Goal: Complete application form

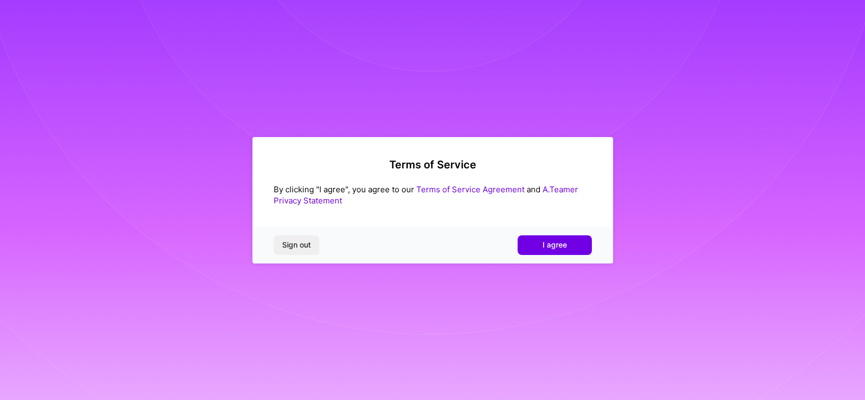
click at [541, 242] on button "I agree" at bounding box center [555, 244] width 74 height 19
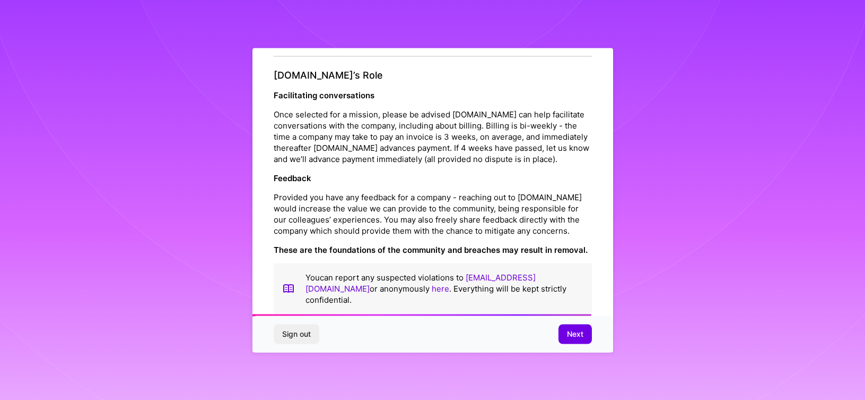
scroll to position [1234, 0]
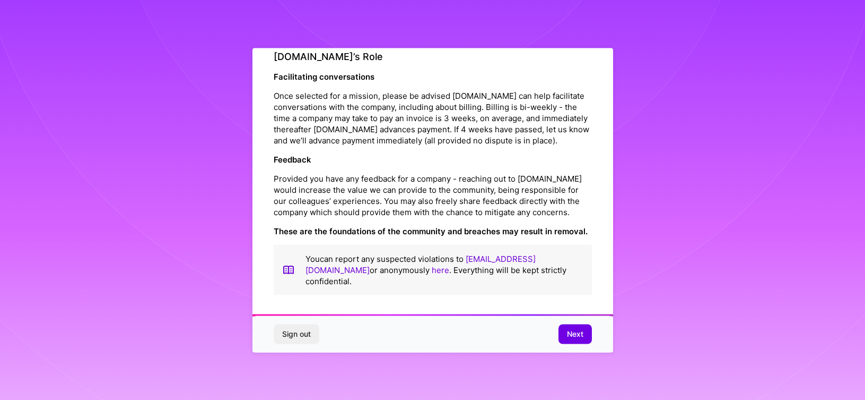
click at [565, 338] on button "Next" at bounding box center [575, 333] width 33 height 19
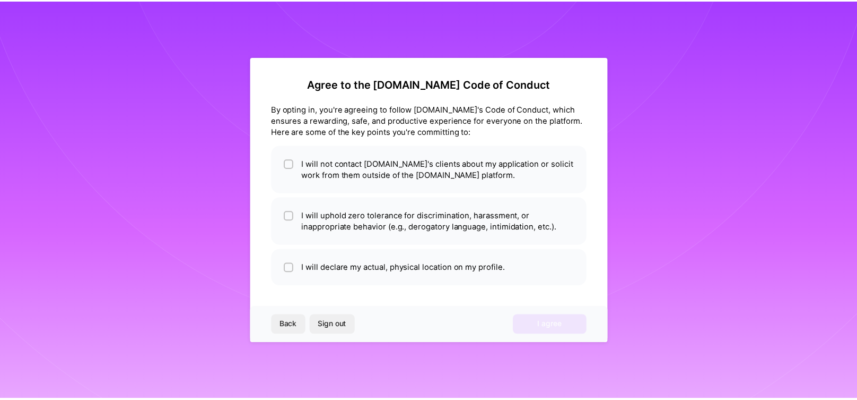
scroll to position [0, 0]
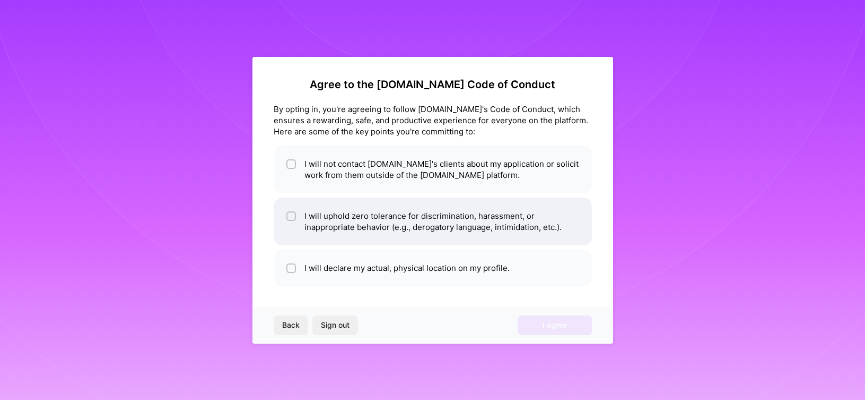
drag, startPoint x: 403, startPoint y: 179, endPoint x: 389, endPoint y: 216, distance: 39.4
click at [403, 179] on li "I will not contact [DOMAIN_NAME]'s clients about my application or solicit work…" at bounding box center [433, 169] width 318 height 48
checkbox input "true"
drag, startPoint x: 390, startPoint y: 219, endPoint x: 397, endPoint y: 236, distance: 18.8
click at [390, 219] on li "I will uphold zero tolerance for discrimination, harassment, or inappropriate b…" at bounding box center [433, 221] width 318 height 48
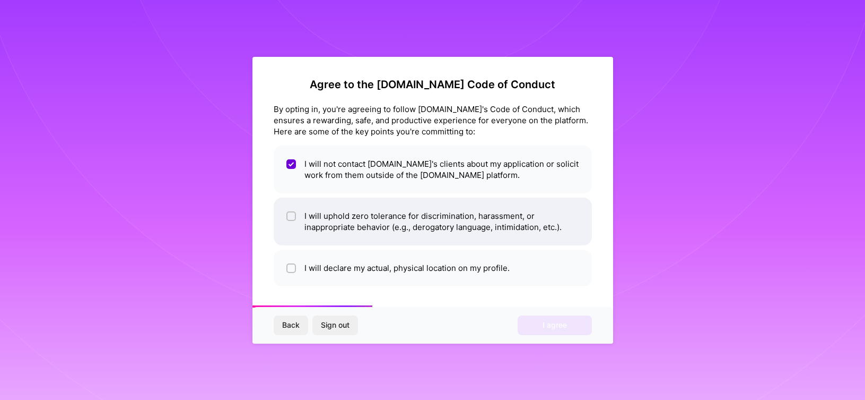
checkbox input "true"
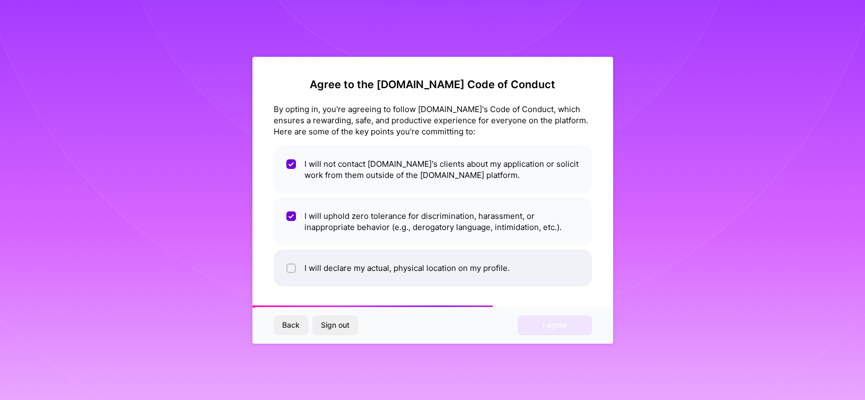
click at [394, 257] on li "I will declare my actual, physical location on my profile." at bounding box center [433, 267] width 318 height 37
checkbox input "true"
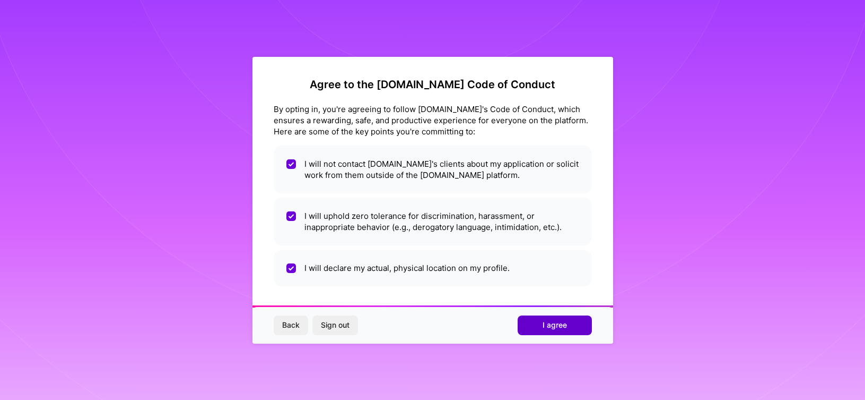
click at [563, 324] on span "I agree" at bounding box center [555, 324] width 24 height 11
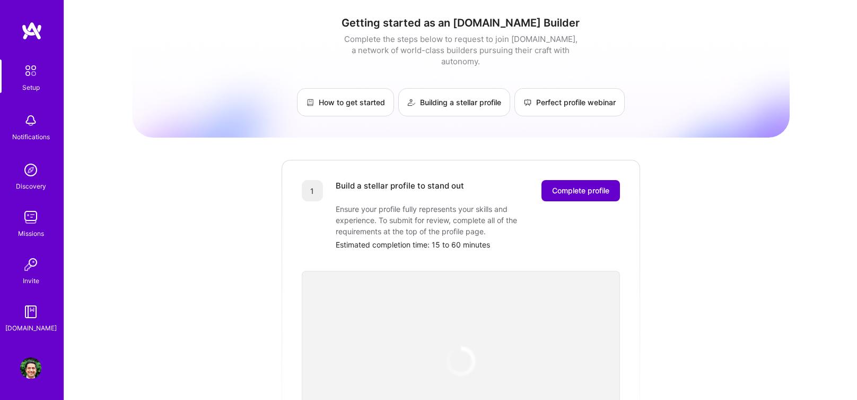
click at [591, 194] on span "Complete profile" at bounding box center [580, 190] width 57 height 11
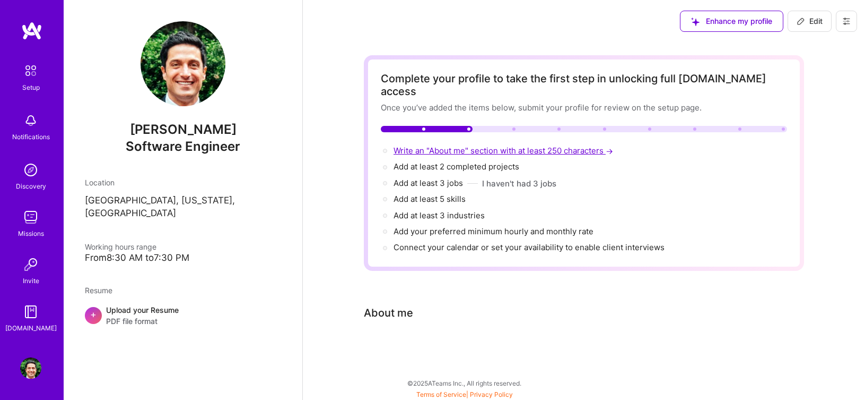
click at [513, 145] on span "Write an "About me" section with at least 250 characters →" at bounding box center [505, 150] width 222 height 10
select select "US"
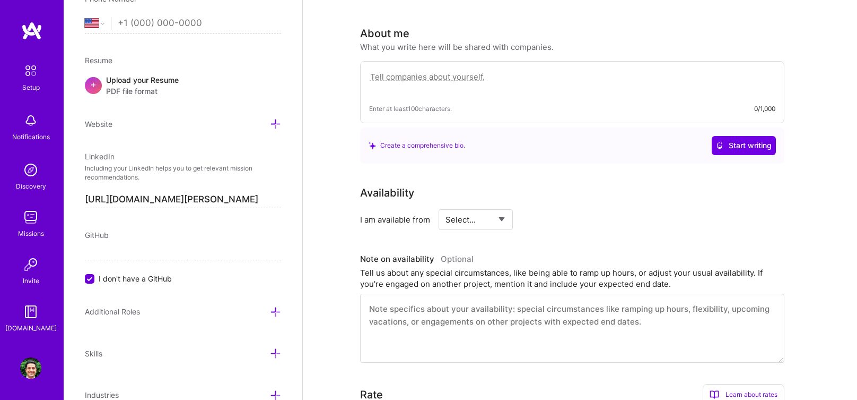
scroll to position [292, 0]
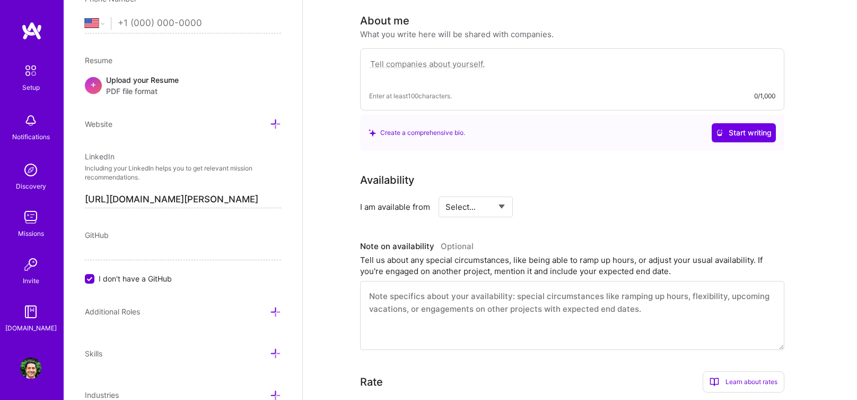
paste textarea "My professional path is driven by a deep curiosity for translating complex busi…"
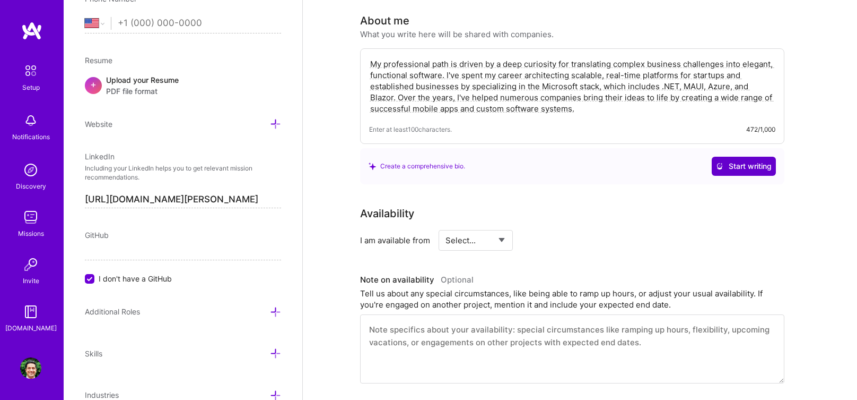
type textarea "My professional path is driven by a deep curiosity for translating complex busi…"
click at [754, 157] on button "Start writing" at bounding box center [744, 166] width 64 height 19
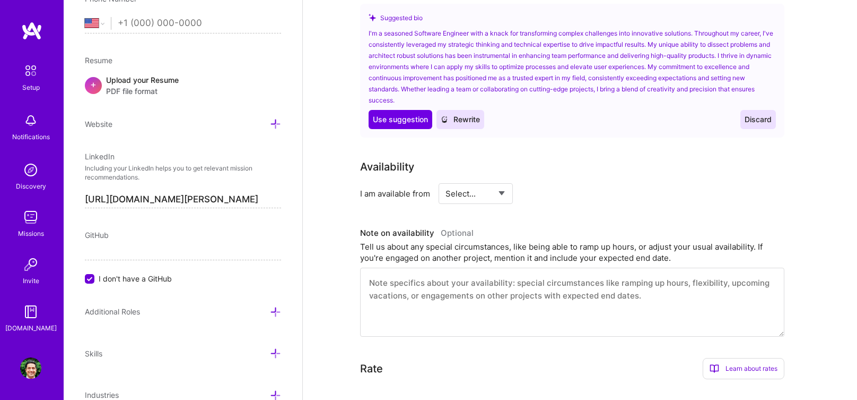
scroll to position [451, 0]
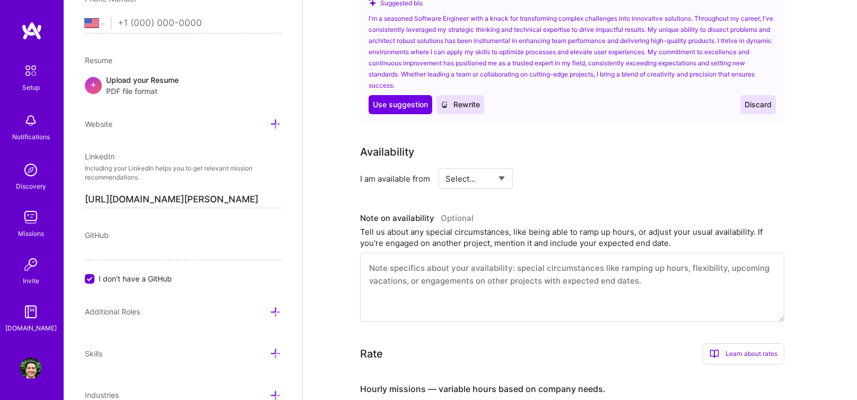
click at [506, 165] on select "Select... Right Now Future Date Not Available" at bounding box center [476, 178] width 61 height 27
select select "Right Now"
click at [448, 165] on select "Select... Right Now Future Date Not Available" at bounding box center [476, 178] width 61 height 27
click at [569, 169] on input at bounding box center [573, 178] width 64 height 21
type input "40"
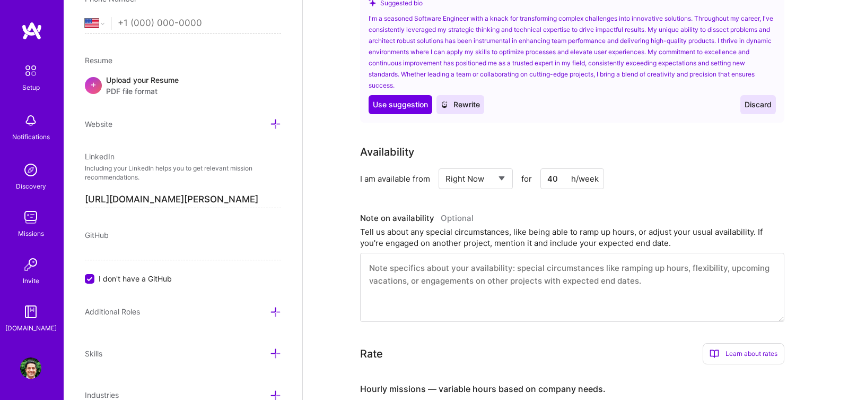
click at [601, 191] on div "Availability I am available from Select... Right Now Future Date Not Available …" at bounding box center [580, 233] width 440 height 178
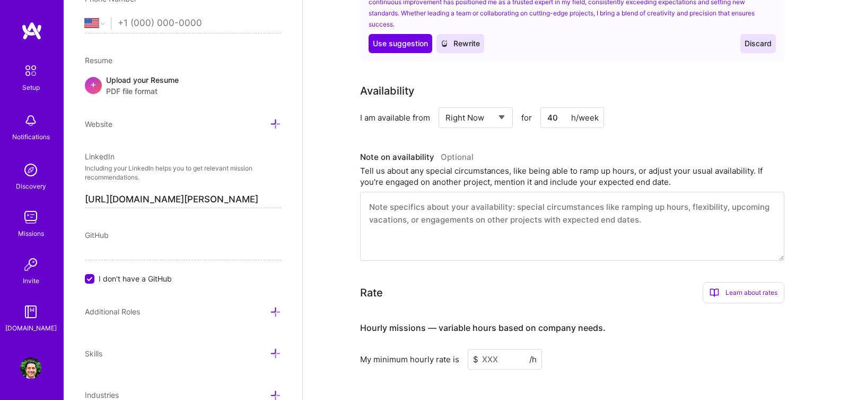
scroll to position [610, 0]
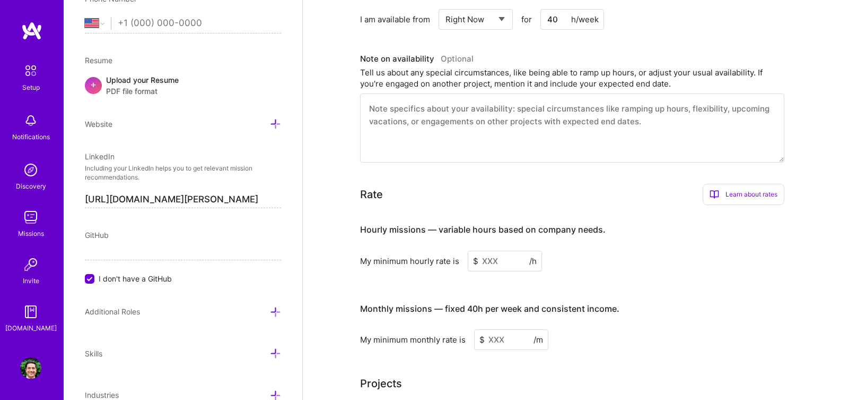
click at [513, 250] on input at bounding box center [505, 260] width 74 height 21
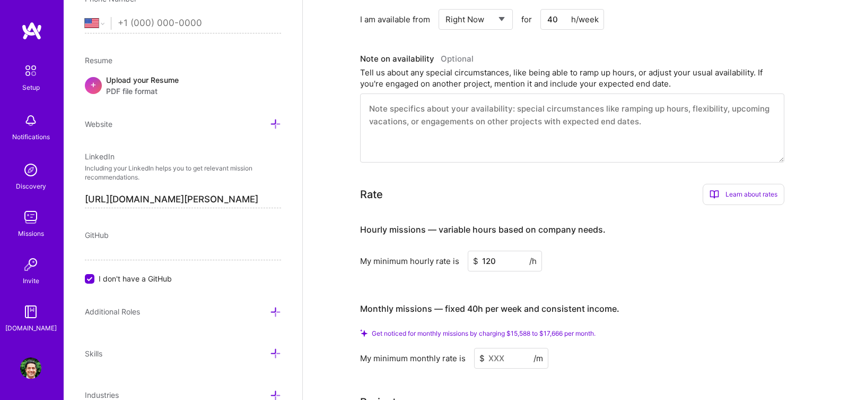
click at [619, 232] on h3 "Hourly missions — variable hours based on company needs." at bounding box center [572, 229] width 424 height 33
click at [514, 348] on input at bounding box center [511, 358] width 74 height 21
click at [499, 250] on input "120" at bounding box center [505, 260] width 74 height 21
drag, startPoint x: 489, startPoint y: 252, endPoint x: 553, endPoint y: 249, distance: 64.3
click at [553, 250] on div "My minimum hourly rate is $ 100 /h" at bounding box center [572, 260] width 424 height 21
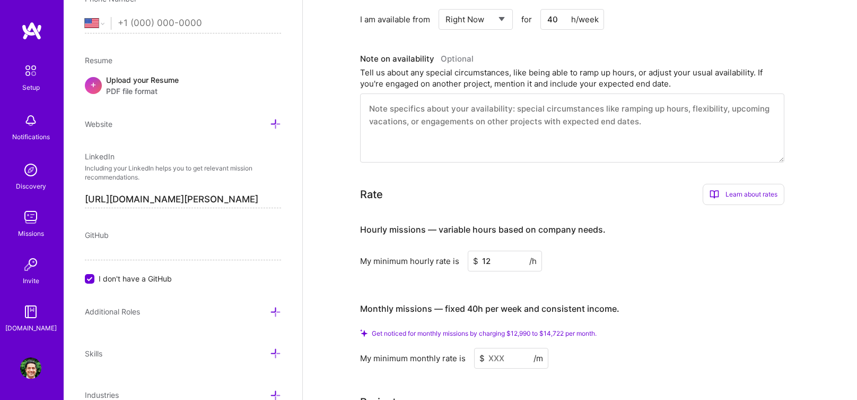
type input "120"
drag, startPoint x: 513, startPoint y: 344, endPoint x: 413, endPoint y: 344, distance: 99.7
click at [411, 348] on div "My minimum monthly rate is $ /m" at bounding box center [572, 358] width 424 height 21
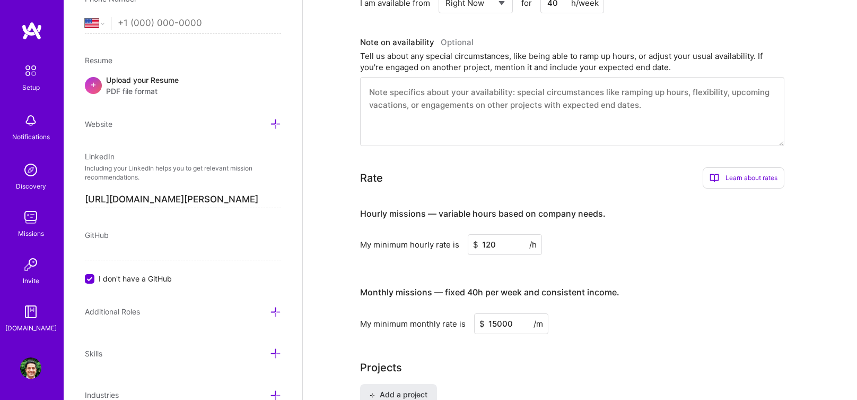
type input "15000"
click at [658, 178] on div "Rate Learn about rates Hourly Rate What is hourly rate? This model involves pay…" at bounding box center [572, 250] width 424 height 166
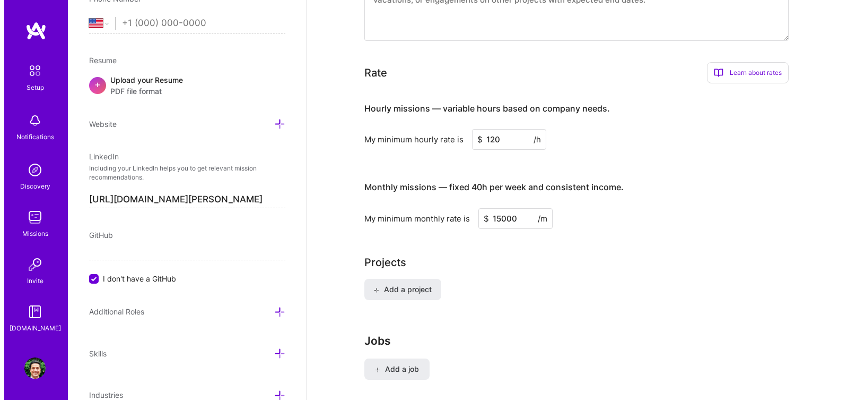
scroll to position [716, 0]
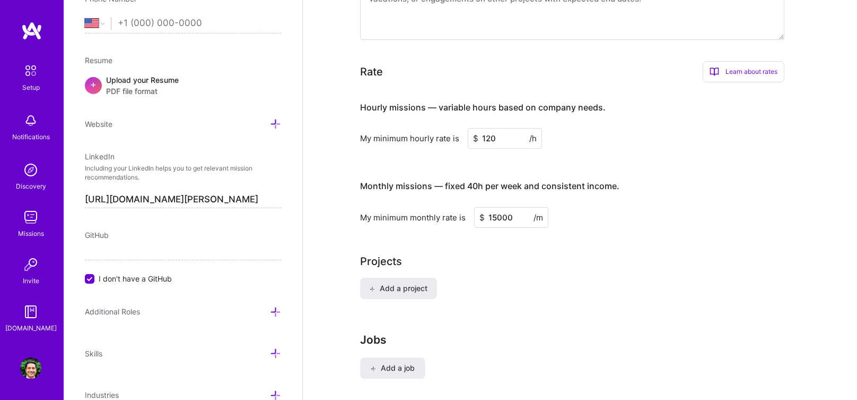
click at [534, 277] on div "Add a project" at bounding box center [580, 294] width 440 height 34
click at [412, 283] on span "Add a project" at bounding box center [398, 288] width 58 height 11
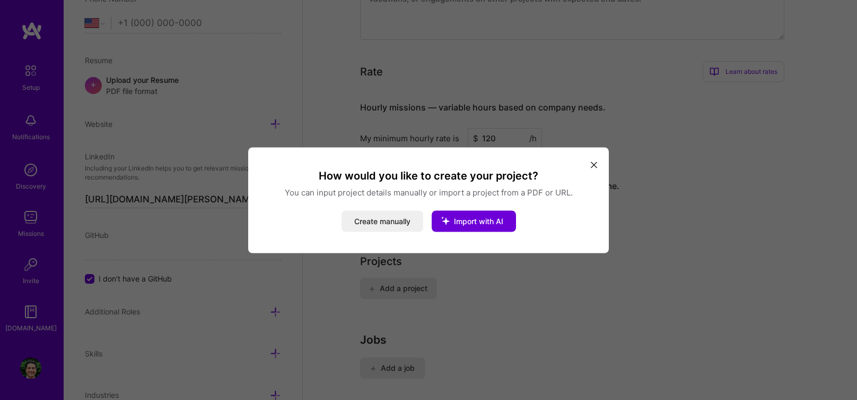
click at [379, 233] on div "How would you like to create your project? You can input project details manual…" at bounding box center [428, 200] width 361 height 106
click at [385, 228] on button "Create manually" at bounding box center [383, 220] width 82 height 21
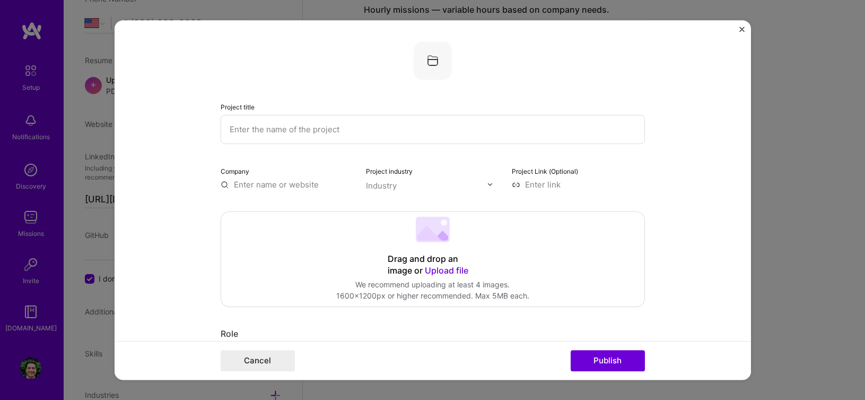
click at [505, 139] on input "text" at bounding box center [433, 129] width 424 height 29
paste input "Doggie Bus Franchise: The Ultimate Ride to Doggie Daycare"
drag, startPoint x: 316, startPoint y: 129, endPoint x: 558, endPoint y: 119, distance: 242.7
click at [558, 118] on input "Doggie Bus Franchise: The Ultimate Ride to Doggie Daycare" at bounding box center [433, 129] width 424 height 29
type input "Doggie Bus Franchise: Backend, iPhone, Android, Web"
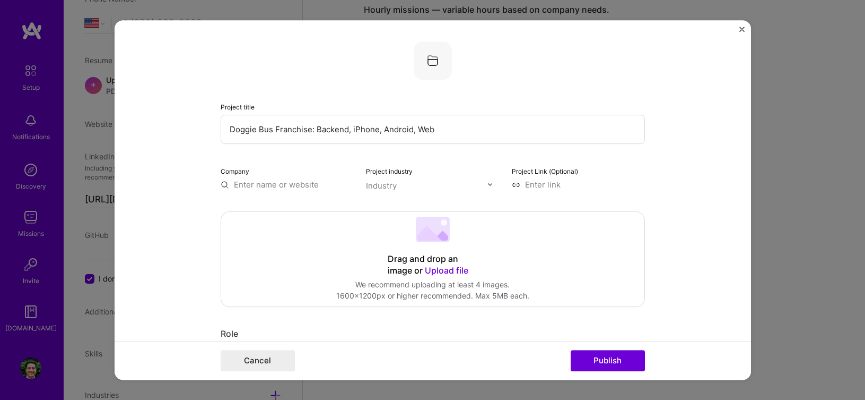
click at [288, 181] on input "text" at bounding box center [287, 184] width 133 height 11
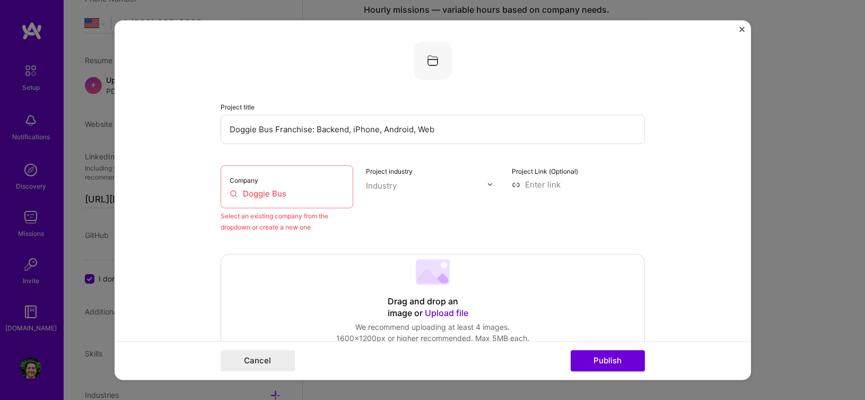
click at [308, 189] on input "Doggie Bus" at bounding box center [287, 193] width 115 height 11
type input "Doggie"
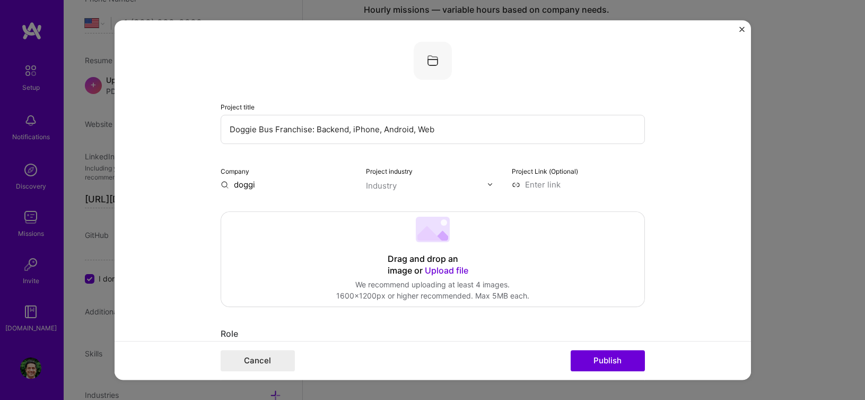
type input "doggie"
type input "Doggie Bus"
click at [261, 209] on span "Add company" at bounding box center [250, 208] width 51 height 11
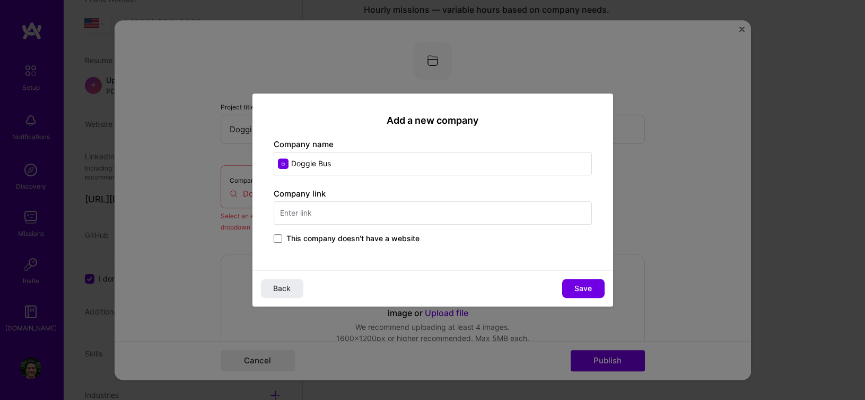
click at [422, 219] on input "text" at bounding box center [433, 212] width 318 height 23
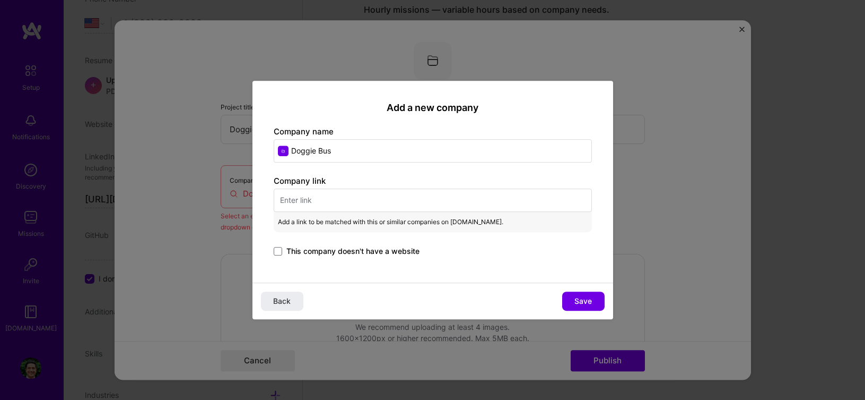
paste input "Doggie Bus Franchise: The Ultimate Ride to Doggie Daycare"
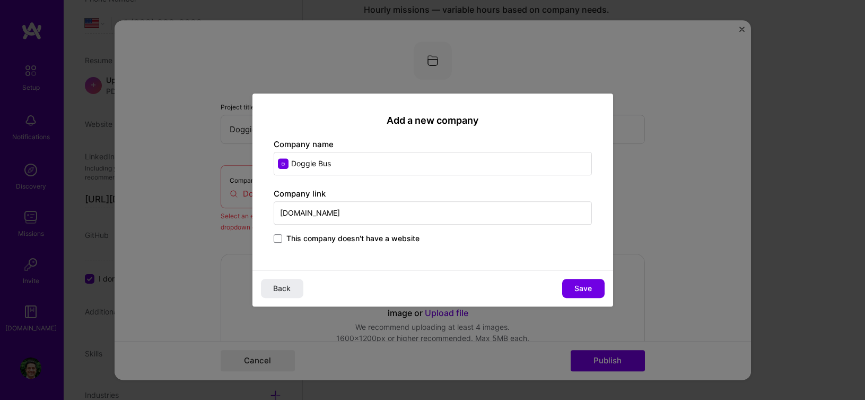
type input "[DOMAIN_NAME]"
click at [579, 282] on button "Save" at bounding box center [583, 288] width 42 height 19
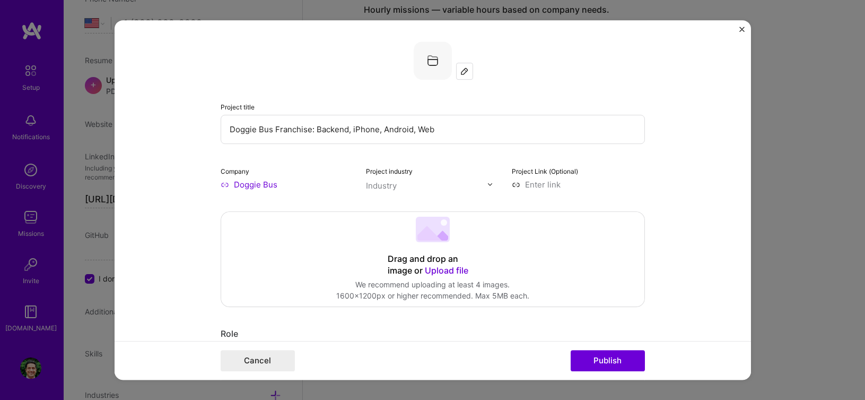
click at [394, 185] on div "Industry" at bounding box center [381, 185] width 31 height 11
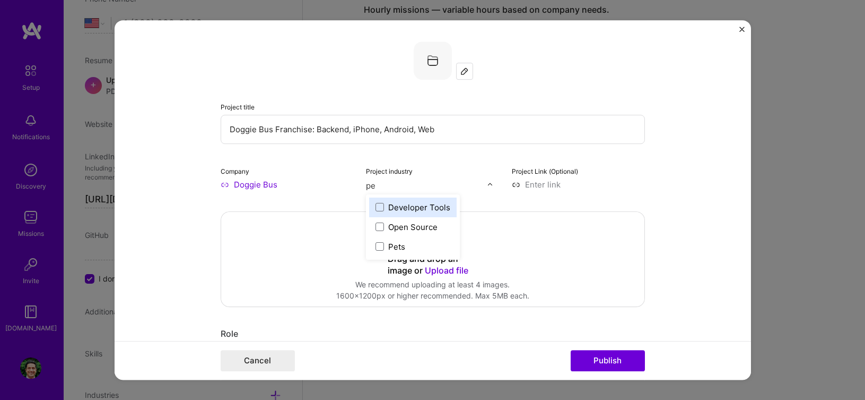
type input "pet"
click at [378, 210] on span at bounding box center [380, 207] width 8 height 8
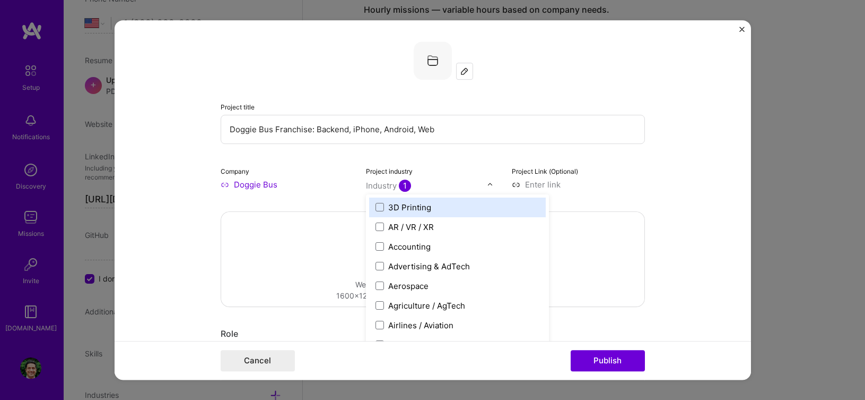
click at [553, 186] on input at bounding box center [578, 184] width 133 height 11
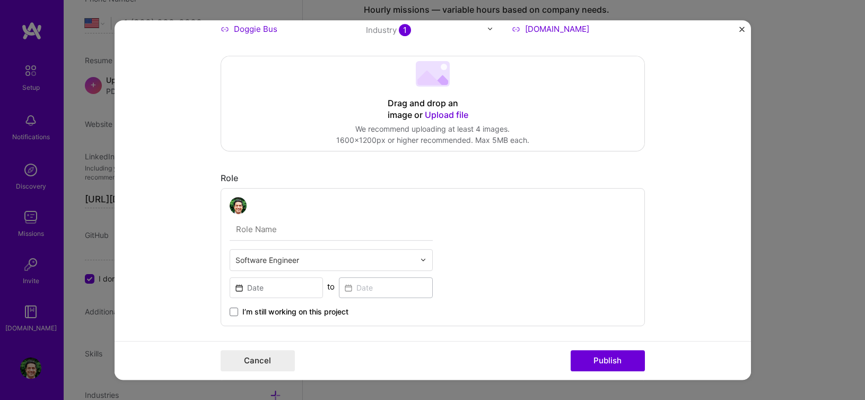
scroll to position [159, 0]
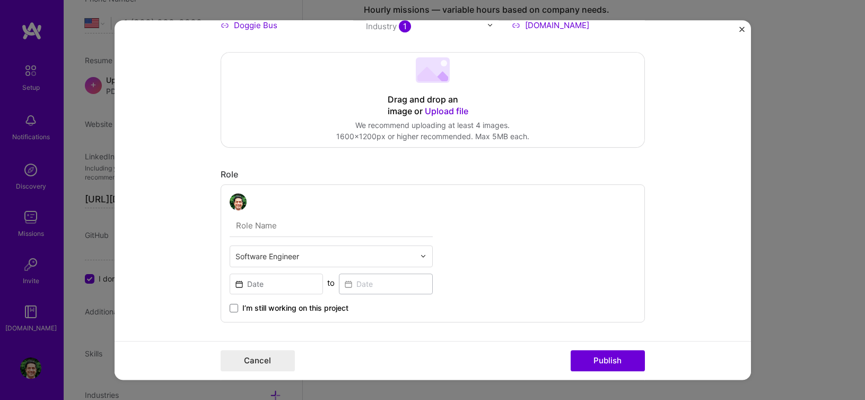
click at [472, 100] on div "Drag and drop an image or Upload file" at bounding box center [433, 105] width 90 height 23
type input "[URL][DOMAIN_NAME]"
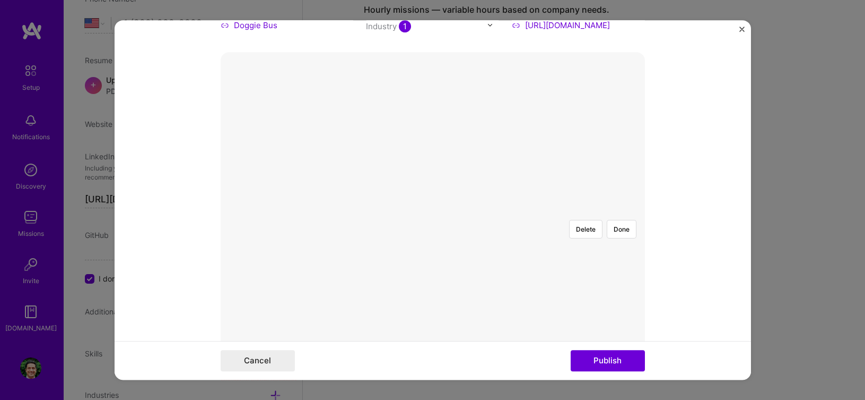
click at [472, 227] on div at bounding box center [612, 316] width 280 height 211
click at [614, 220] on button "Done" at bounding box center [622, 229] width 30 height 19
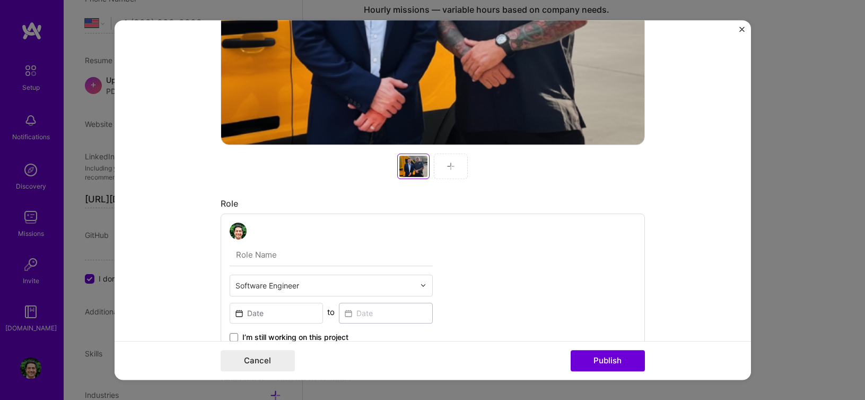
scroll to position [531, 0]
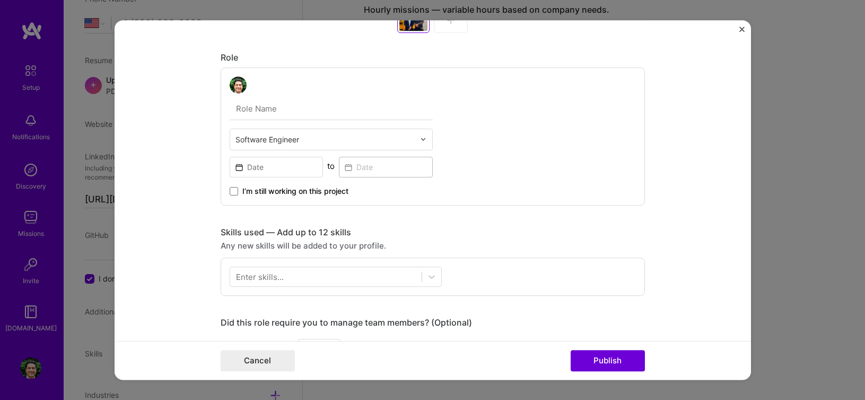
click at [315, 112] on input "text" at bounding box center [331, 109] width 203 height 22
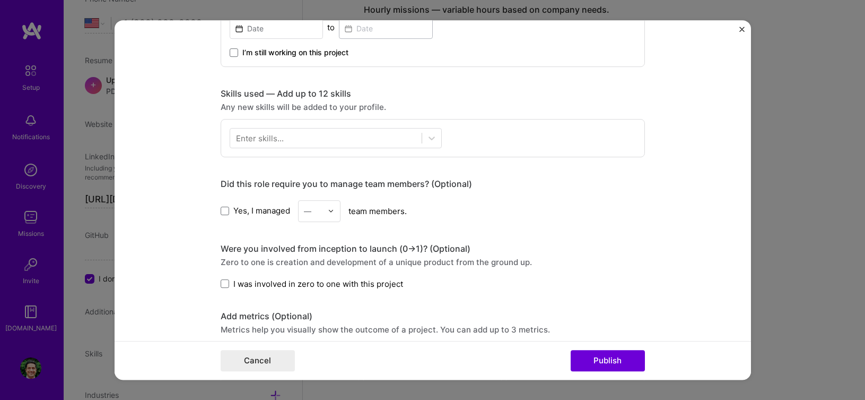
scroll to position [796, 0]
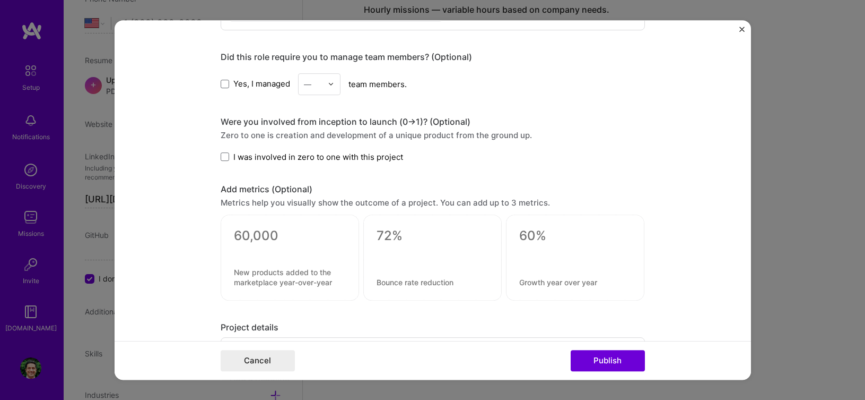
click at [338, 155] on span "I was involved in zero to one with this project" at bounding box center [318, 156] width 170 height 11
click at [0, 0] on input "I was involved in zero to one with this project" at bounding box center [0, 0] width 0 height 0
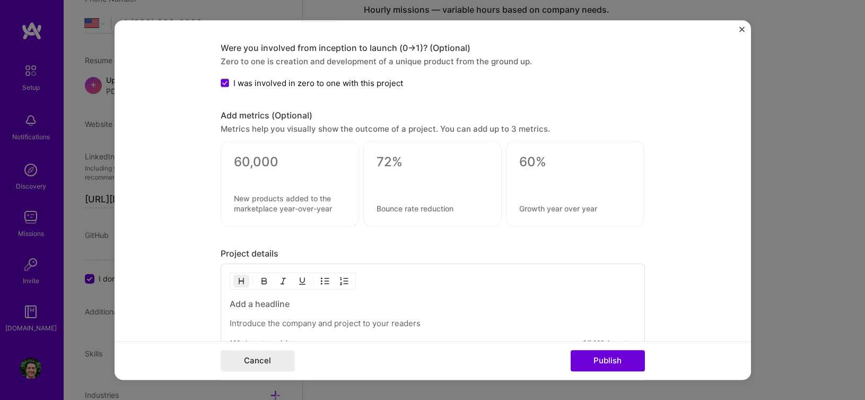
scroll to position [902, 0]
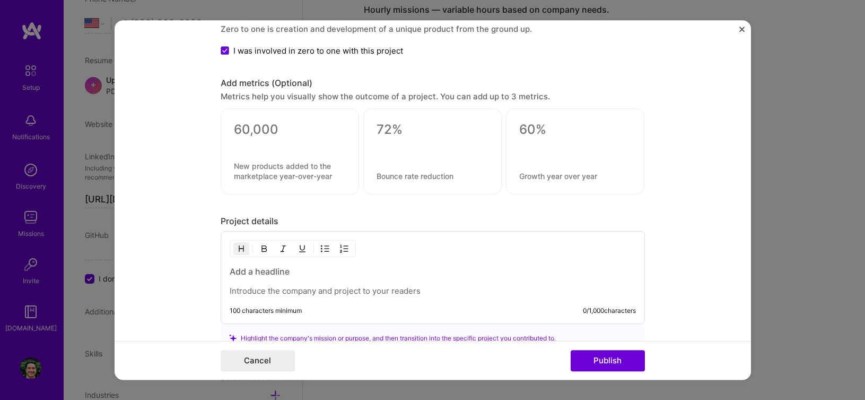
click at [247, 141] on div at bounding box center [290, 142] width 112 height 11
click at [276, 128] on textarea at bounding box center [290, 129] width 112 height 16
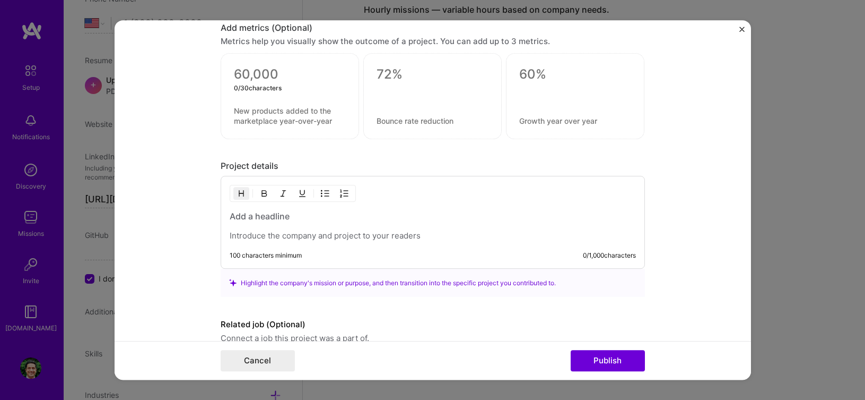
scroll to position [1008, 0]
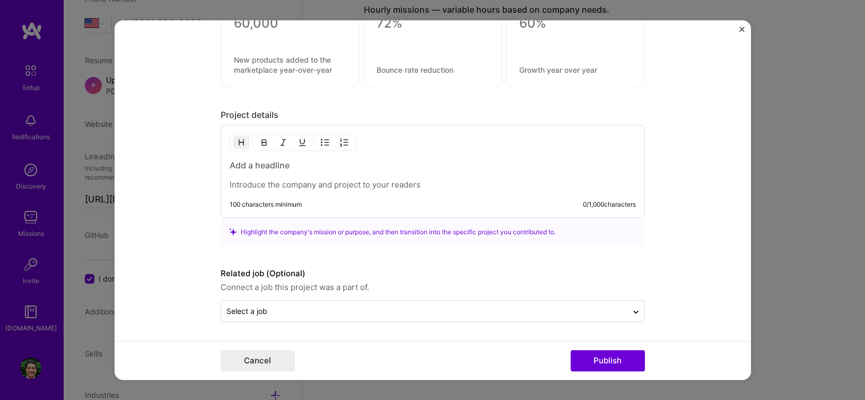
click at [244, 170] on h3 at bounding box center [433, 165] width 406 height 12
click at [274, 184] on p at bounding box center [433, 184] width 406 height 11
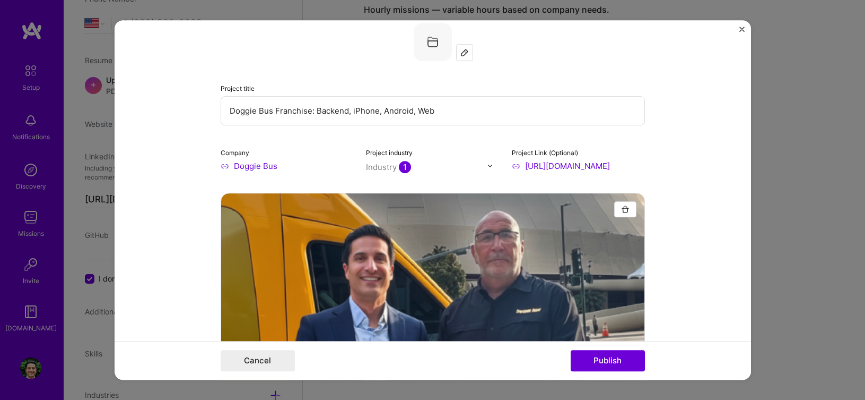
scroll to position [0, 0]
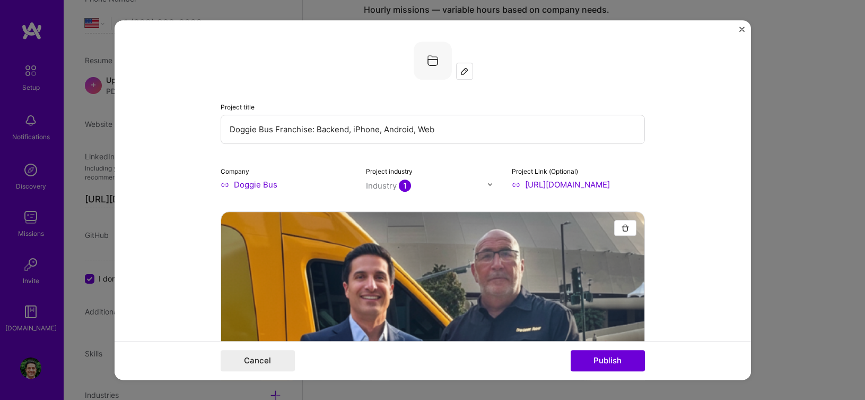
click at [459, 128] on input "Doggie Bus Franchise: Backend, iPhone, Android, Web" at bounding box center [433, 129] width 424 height 29
paste input "Doggie Bus Franchise: Backend, iPhone, Android, Web"
type input "Doggie Bus Franchise: Backend, iPhone, Android, Web"
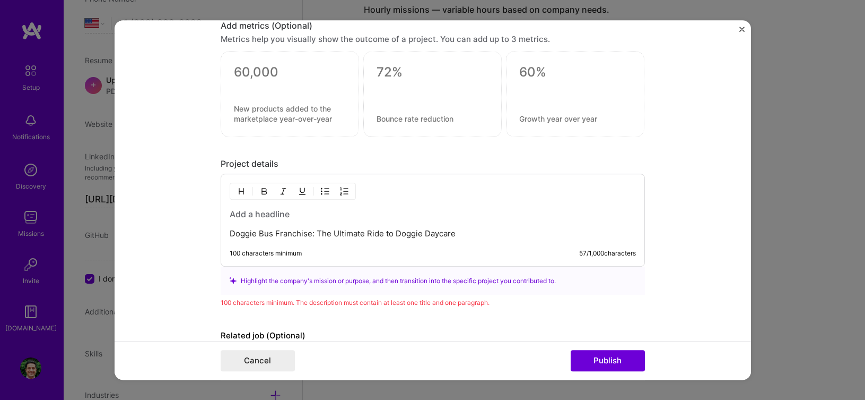
scroll to position [1021, 0]
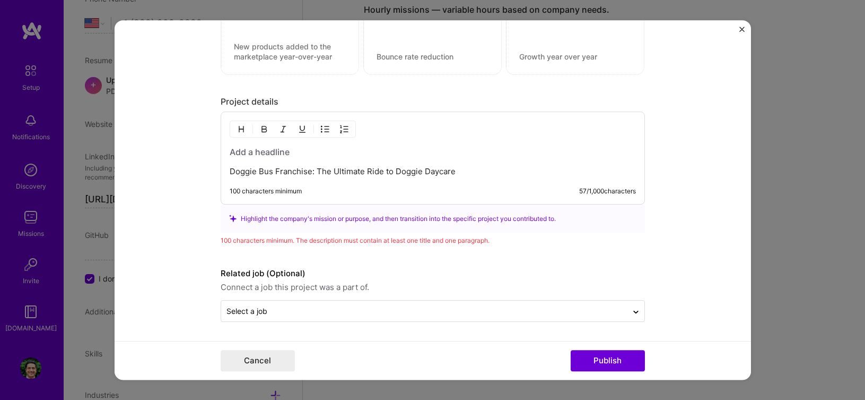
click at [342, 161] on div "Doggie Bus Franchise: The Ultimate Ride to Doggie Daycare" at bounding box center [433, 161] width 406 height 31
click at [300, 157] on h3 at bounding box center [433, 152] width 406 height 12
drag, startPoint x: 483, startPoint y: 169, endPoint x: 489, endPoint y: 169, distance: 5.3
click at [484, 169] on p "Doggie Bus Franchise: The Ultimate Ride to Doggie Daycare" at bounding box center [433, 171] width 406 height 11
drag, startPoint x: 490, startPoint y: 169, endPoint x: 36, endPoint y: 170, distance: 454.2
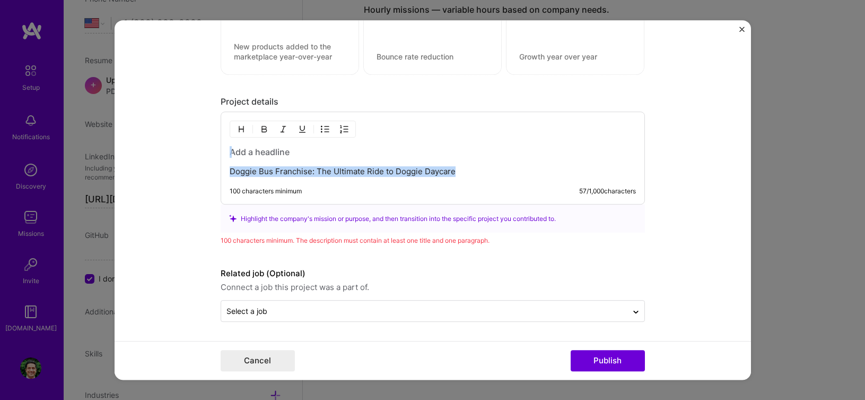
click at [421, 169] on p "Doggie Bus Franchise: The Ultimate Ride to Doggie Daycare" at bounding box center [433, 171] width 406 height 11
drag, startPoint x: 475, startPoint y: 168, endPoint x: 215, endPoint y: 173, distance: 260.0
click at [215, 173] on form "Project title Doggie Bus Franchise: Backend, iPhone, Android, Web Company Doggi…" at bounding box center [433, 200] width 637 height 360
click at [360, 148] on h3 at bounding box center [433, 152] width 406 height 12
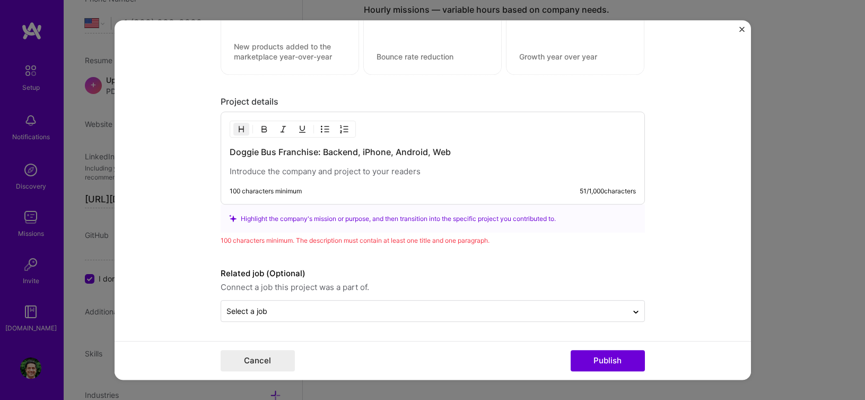
click at [463, 173] on p at bounding box center [433, 171] width 406 height 11
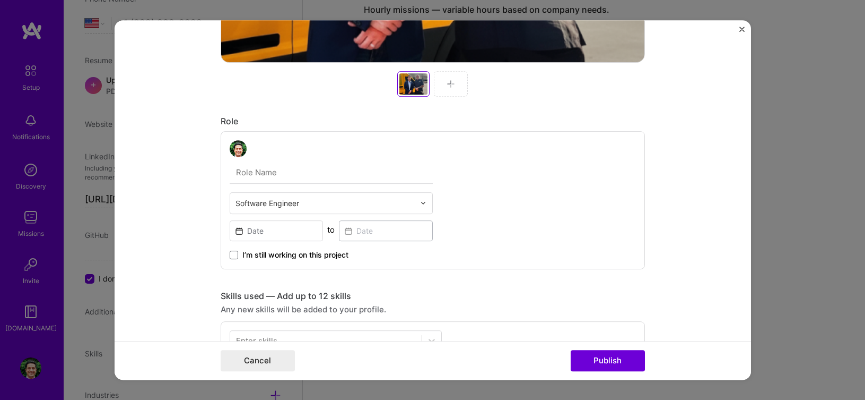
scroll to position [332, 0]
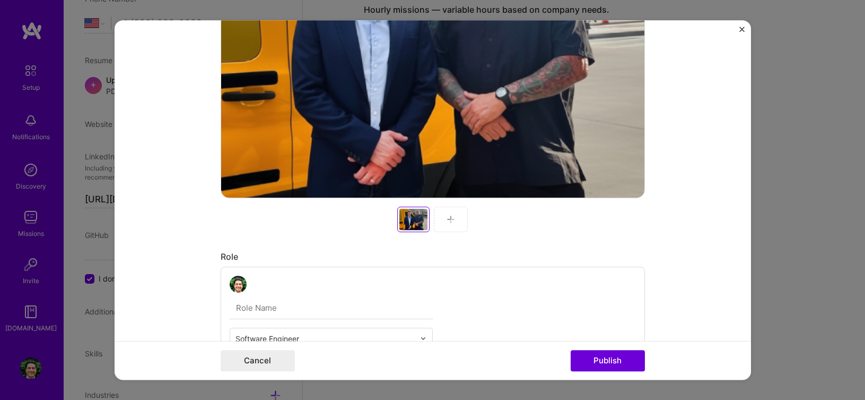
click at [413, 213] on div at bounding box center [414, 219] width 28 height 21
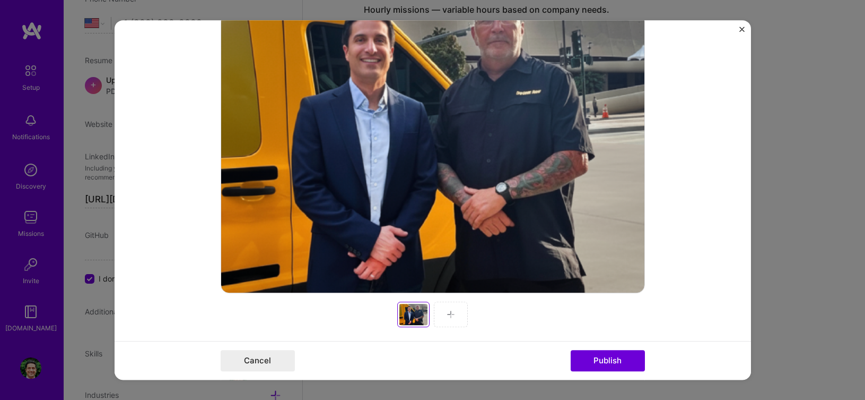
scroll to position [119, 0]
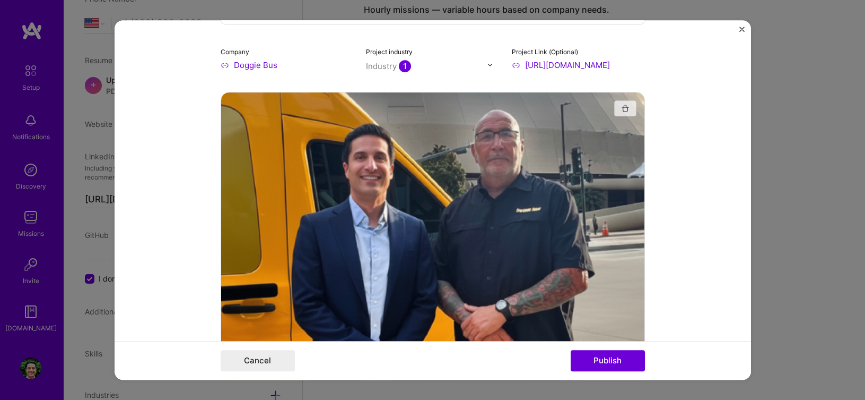
click at [621, 108] on img "button" at bounding box center [625, 108] width 8 height 8
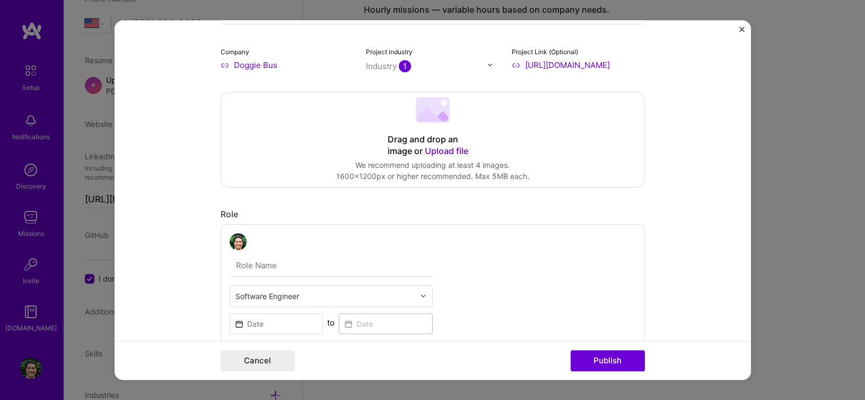
click at [441, 139] on div "Drag and drop an image or Upload file" at bounding box center [433, 145] width 90 height 23
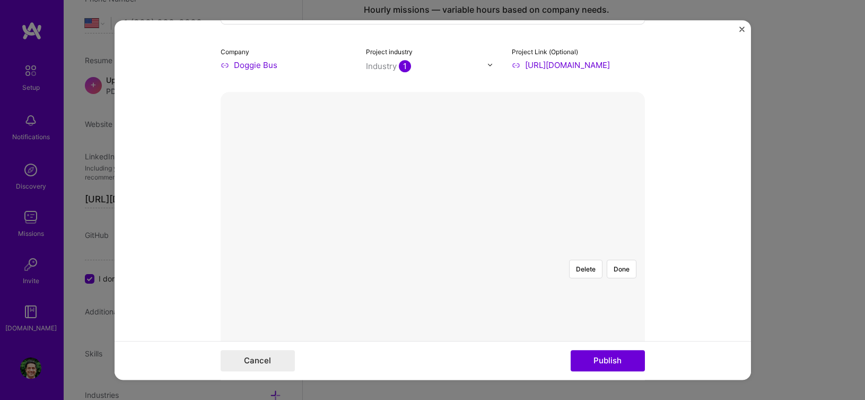
click at [433, 251] on div at bounding box center [580, 362] width 295 height 222
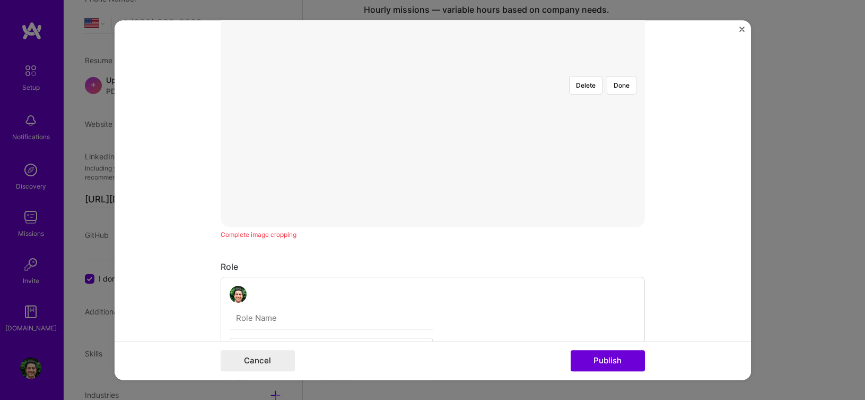
scroll to position [279, 0]
click at [482, 173] on div at bounding box center [597, 203] width 295 height 222
click at [484, 187] on div at bounding box center [600, 256] width 295 height 222
click at [615, 153] on button "Done" at bounding box center [622, 162] width 30 height 19
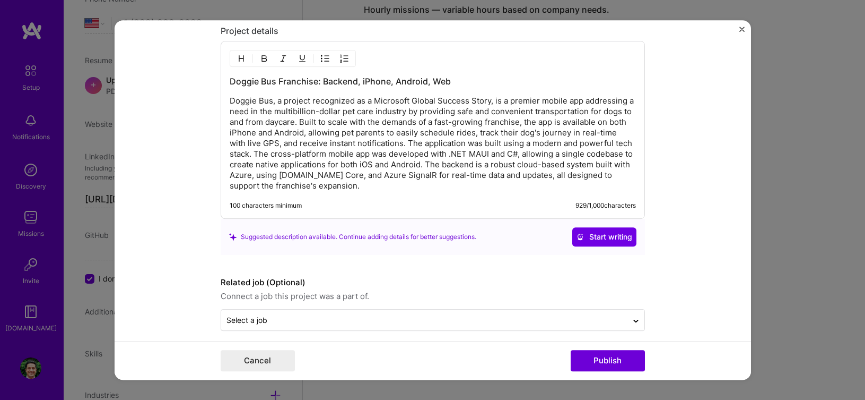
scroll to position [1101, 0]
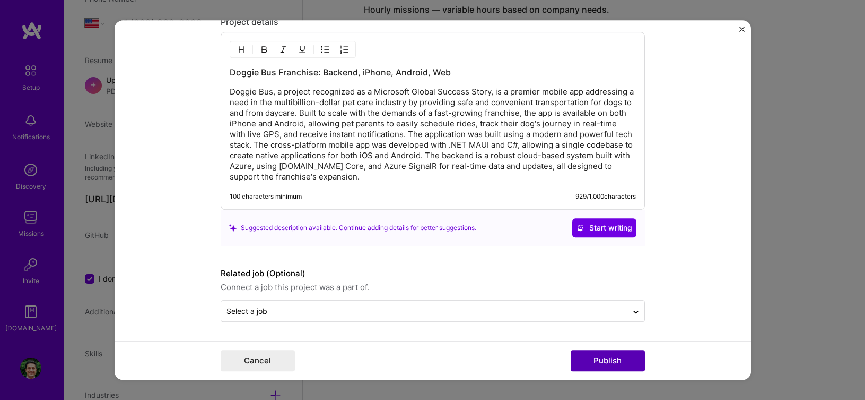
click at [603, 363] on button "Publish" at bounding box center [608, 360] width 74 height 21
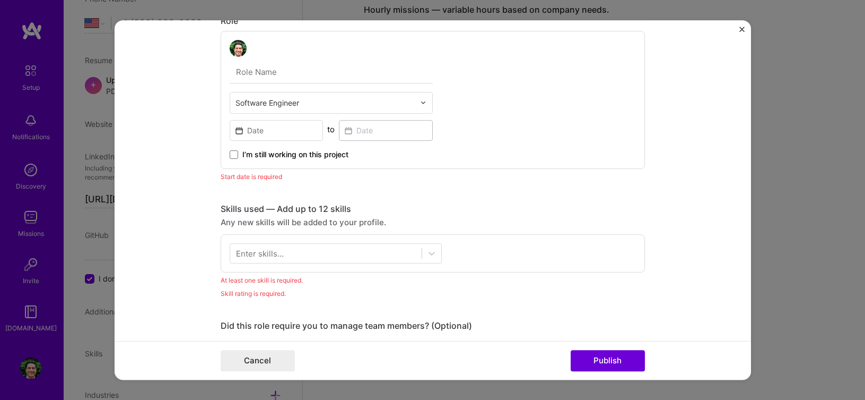
scroll to position [562, 0]
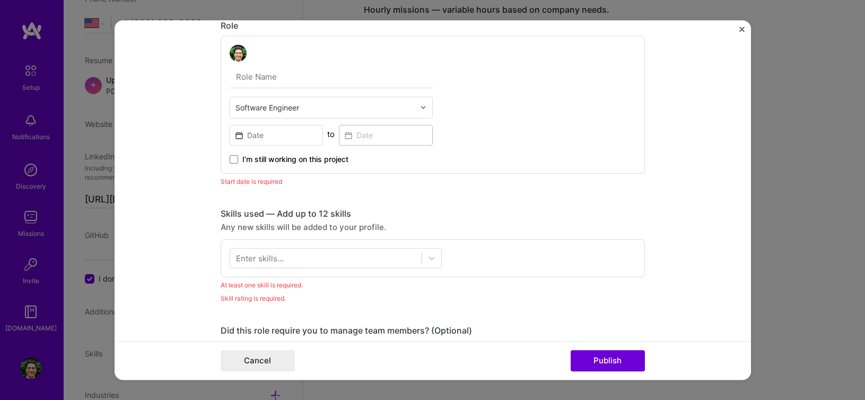
click at [312, 83] on input "text" at bounding box center [331, 77] width 203 height 22
click at [384, 263] on div at bounding box center [326, 258] width 192 height 18
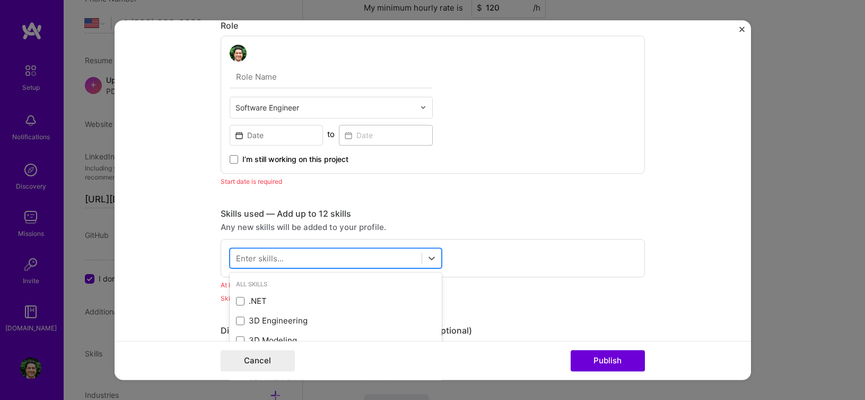
scroll to position [752, 0]
drag, startPoint x: 240, startPoint y: 302, endPoint x: 279, endPoint y: 268, distance: 51.2
click at [240, 301] on div ".NET" at bounding box center [335, 300] width 199 height 11
click at [296, 259] on div at bounding box center [326, 258] width 192 height 18
type input ","
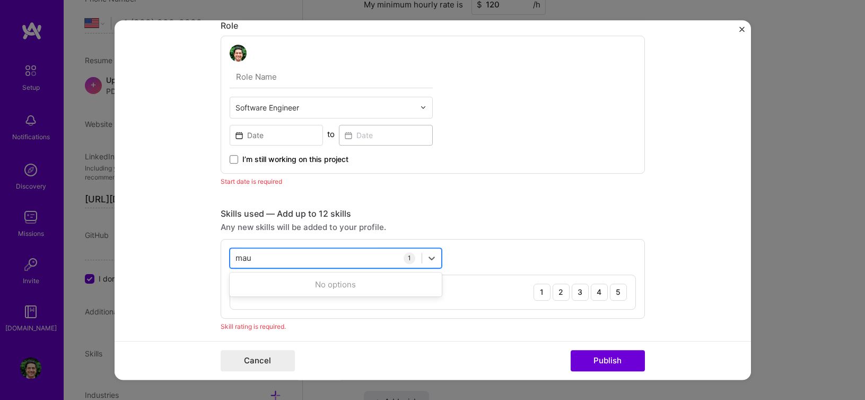
type input "maui"
type input "xama"
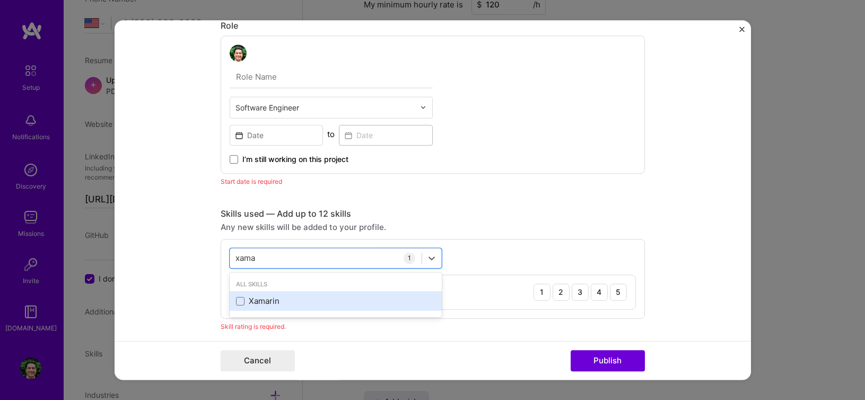
click at [240, 298] on div "Xamarin" at bounding box center [335, 300] width 199 height 11
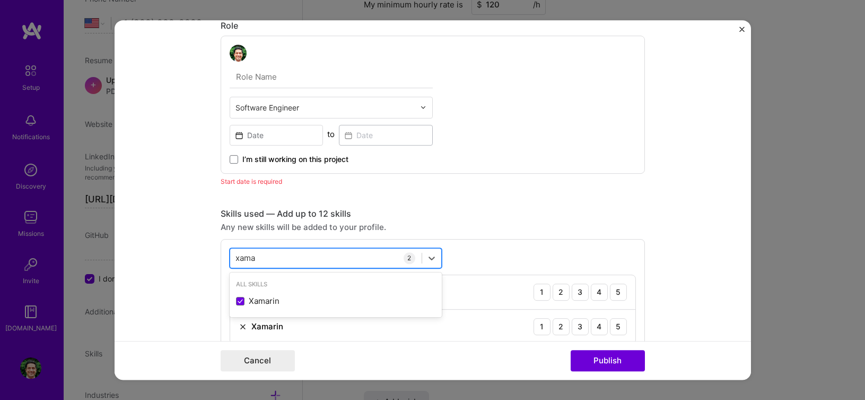
click at [280, 259] on div "[PERSON_NAME]" at bounding box center [326, 258] width 192 height 18
click at [282, 255] on div "[PERSON_NAME]" at bounding box center [326, 258] width 192 height 18
type input "mobil"
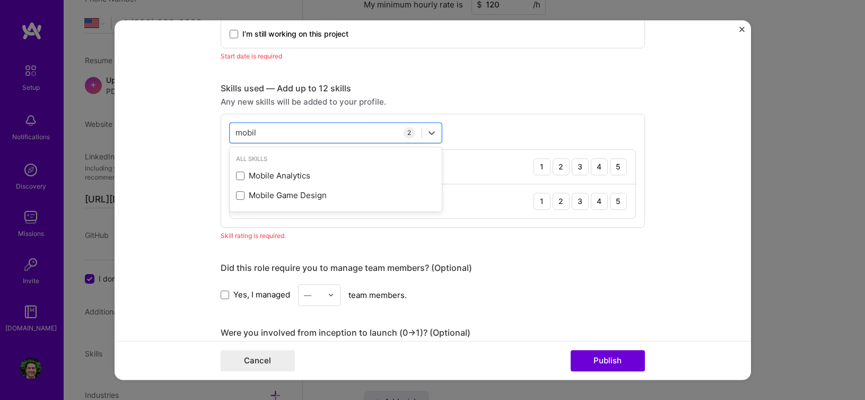
scroll to position [722, 0]
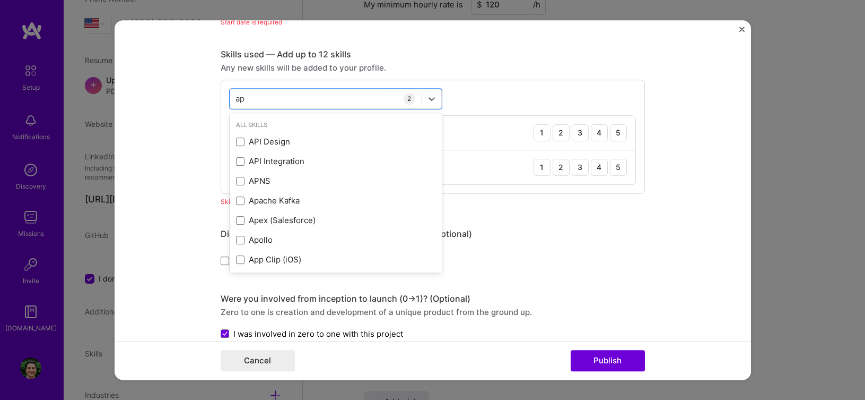
type input "app"
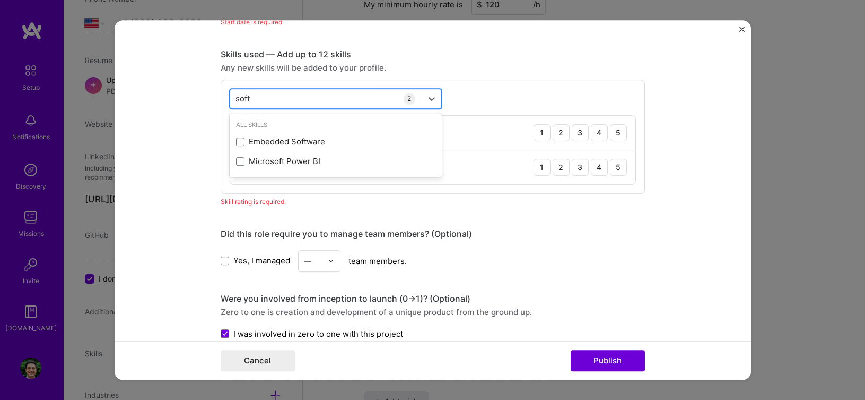
type input "softw"
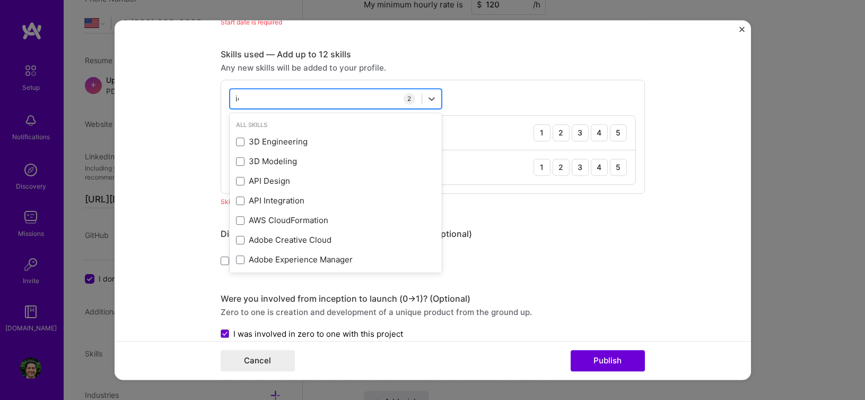
type input "ios"
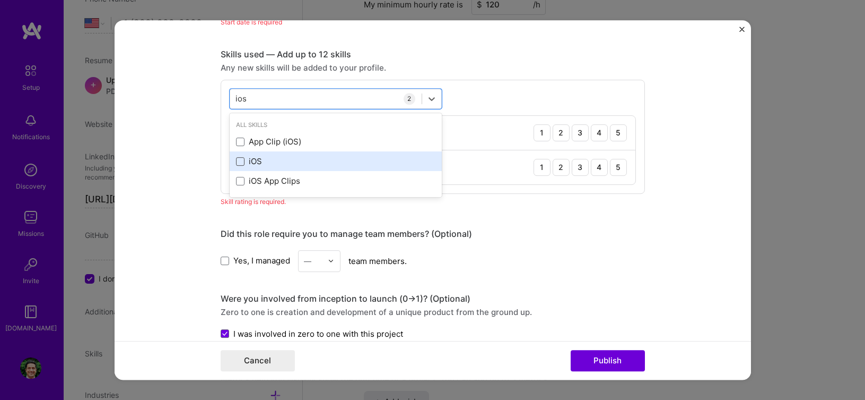
click at [236, 159] on span at bounding box center [240, 161] width 8 height 8
click at [0, 0] on input "checkbox" at bounding box center [0, 0] width 0 height 0
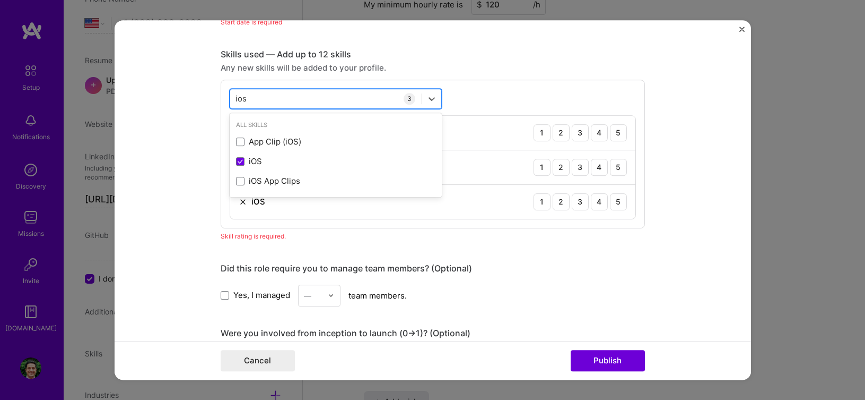
click at [275, 101] on div "ios ios" at bounding box center [326, 99] width 192 height 18
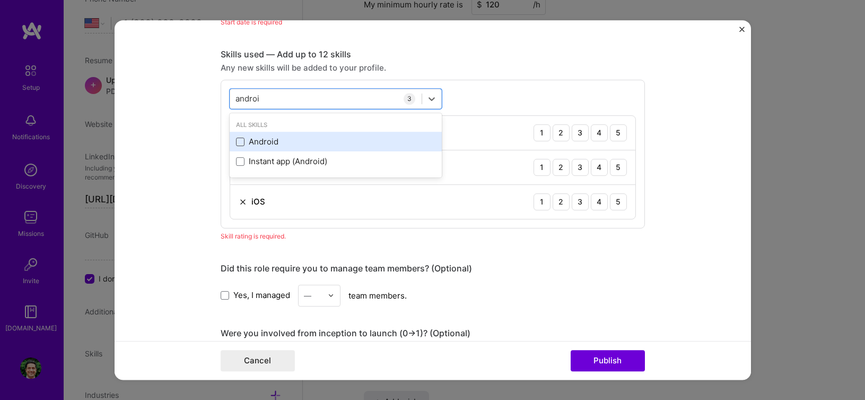
click at [236, 141] on span at bounding box center [240, 141] width 8 height 8
click at [0, 0] on input "checkbox" at bounding box center [0, 0] width 0 height 0
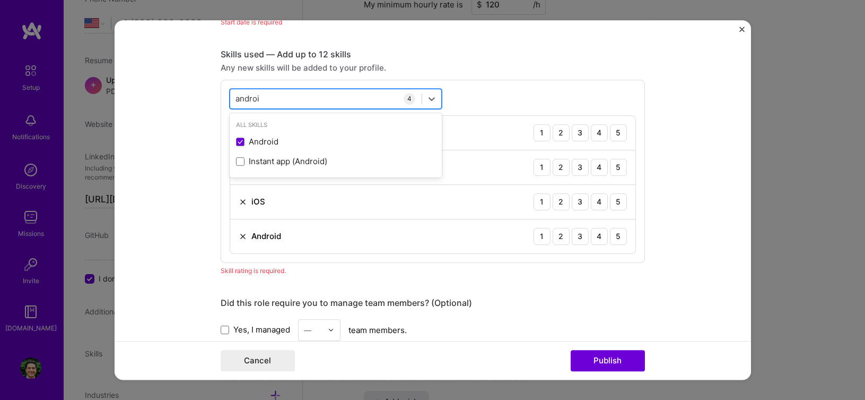
click at [292, 95] on div "[PERSON_NAME]" at bounding box center [326, 99] width 192 height 18
type input "microso"
type input "azure"
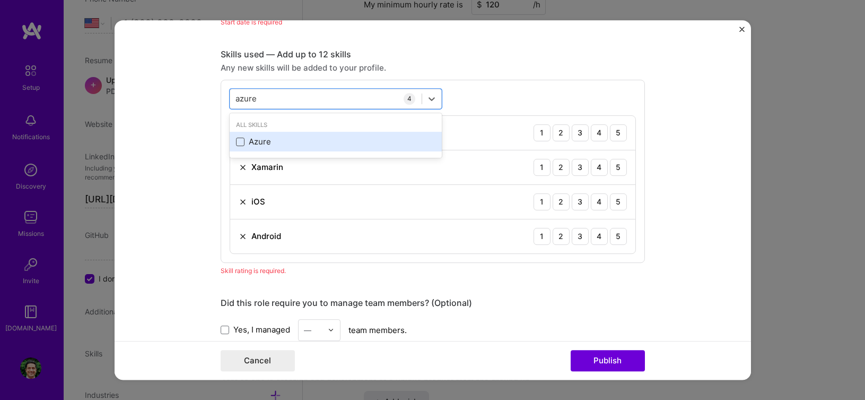
click at [237, 137] on span at bounding box center [240, 141] width 8 height 8
click at [0, 0] on input "checkbox" at bounding box center [0, 0] width 0 height 0
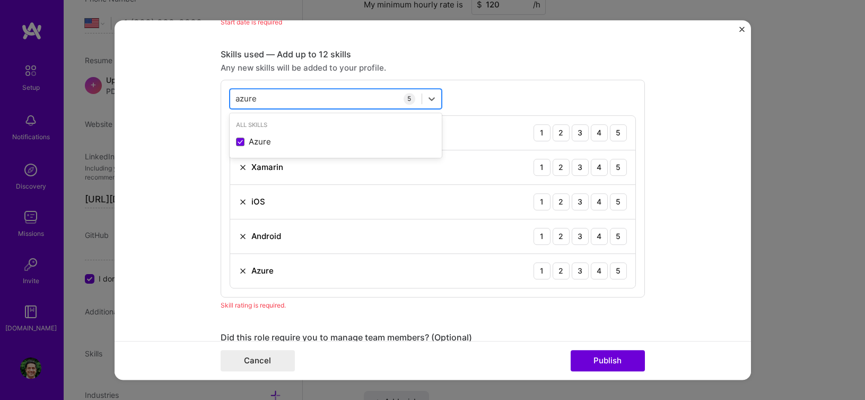
click at [291, 99] on div "azure azure" at bounding box center [326, 99] width 192 height 18
type input "signal"
type input "."
click at [561, 85] on div "option Azure, selected. option .NET selected, 0 of 2. 2 results available for s…" at bounding box center [433, 189] width 424 height 218
click at [698, 100] on form "Project title Doggie Bus Franchise: Backend, iPhone, Android, Web Company Doggi…" at bounding box center [433, 200] width 637 height 360
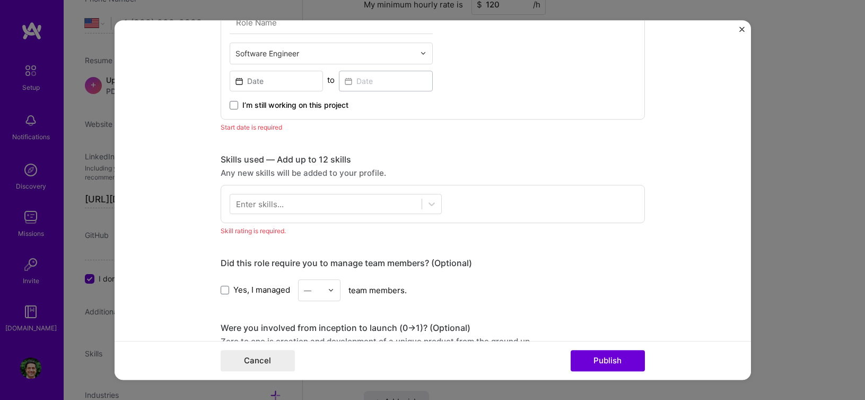
scroll to position [615, 0]
click at [360, 206] on div at bounding box center [326, 205] width 192 height 18
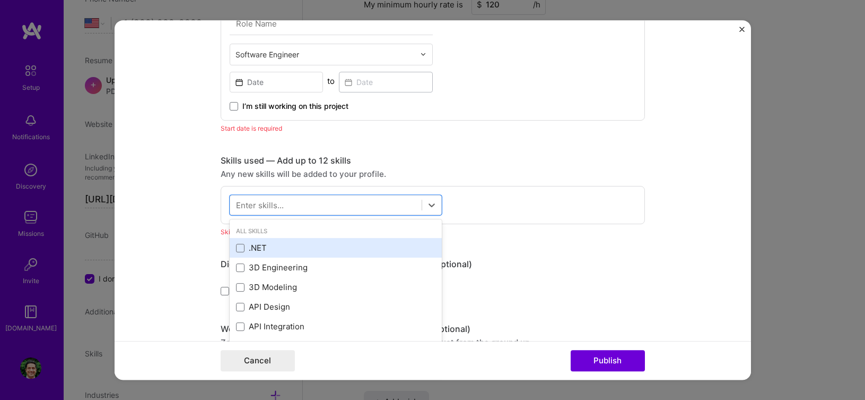
click at [250, 250] on div ".NET" at bounding box center [335, 247] width 199 height 11
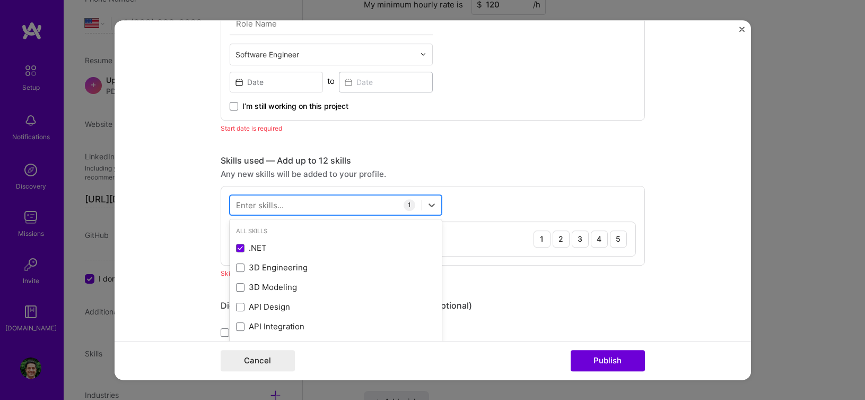
click at [320, 202] on div at bounding box center [326, 205] width 192 height 18
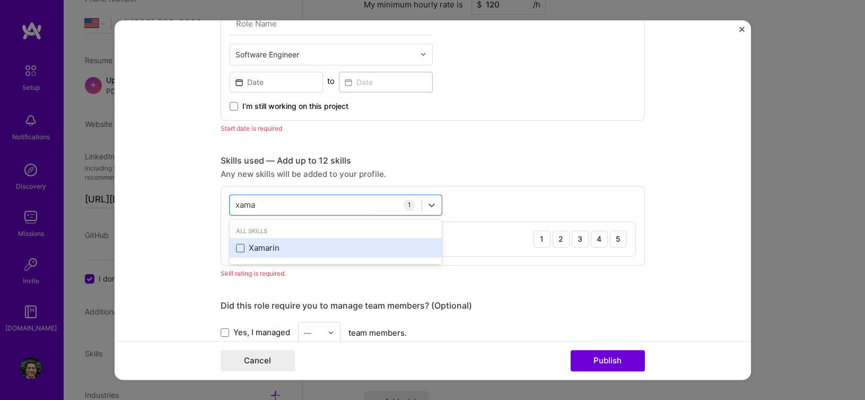
click at [236, 249] on span at bounding box center [240, 248] width 8 height 8
click at [0, 0] on input "checkbox" at bounding box center [0, 0] width 0 height 0
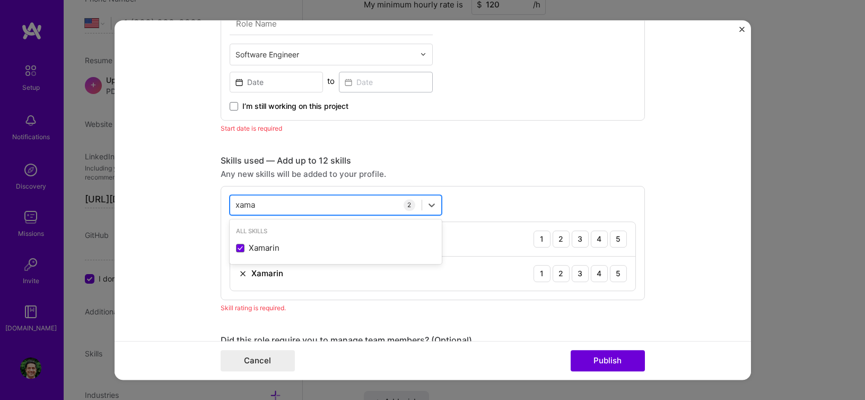
click at [287, 203] on div "[PERSON_NAME]" at bounding box center [326, 205] width 192 height 18
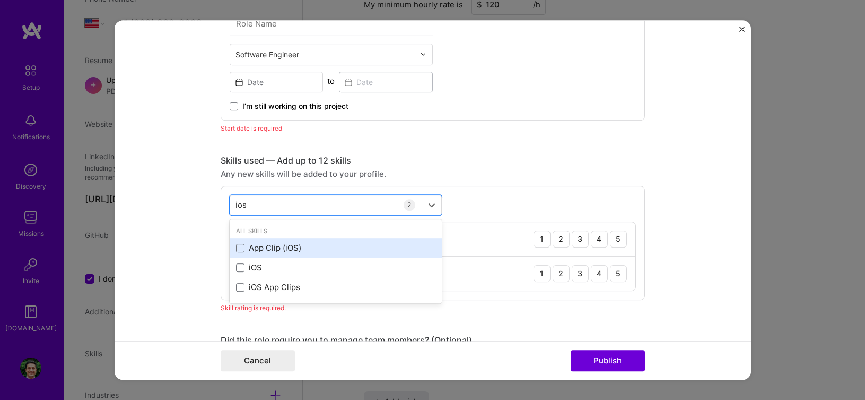
click at [237, 268] on span at bounding box center [240, 267] width 8 height 8
click at [0, 0] on input "checkbox" at bounding box center [0, 0] width 0 height 0
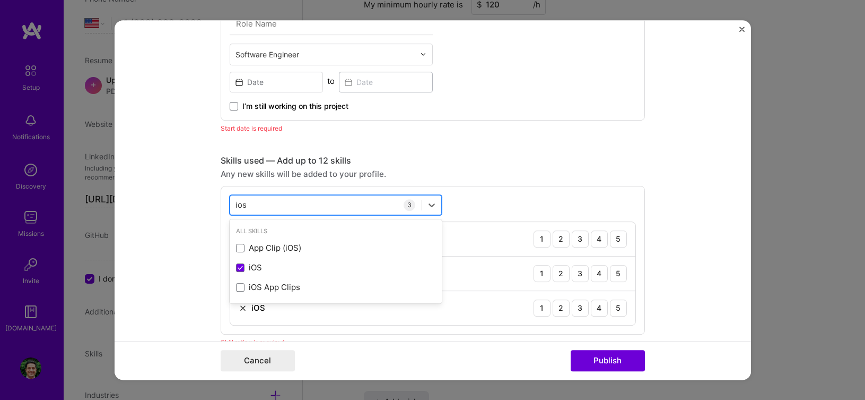
click at [282, 205] on div "ios ios" at bounding box center [326, 205] width 192 height 18
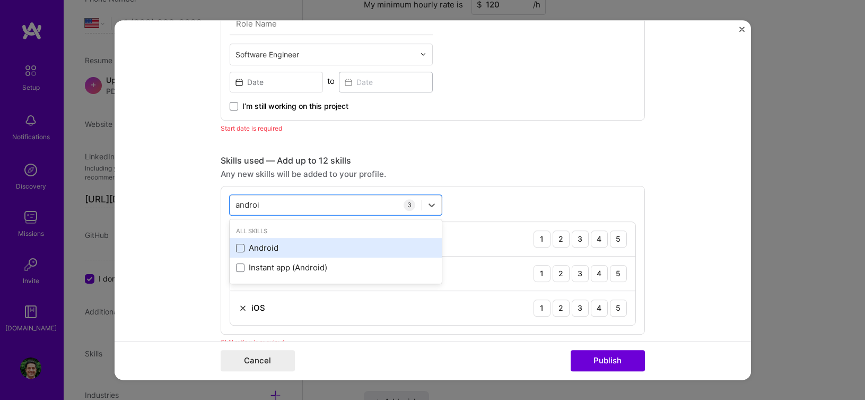
click at [236, 246] on span at bounding box center [240, 248] width 8 height 8
click at [0, 0] on input "checkbox" at bounding box center [0, 0] width 0 height 0
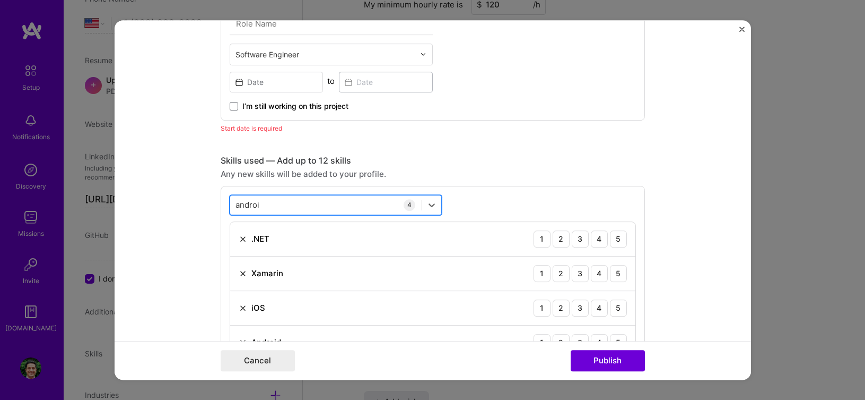
click at [273, 205] on div "[PERSON_NAME]" at bounding box center [326, 205] width 192 height 18
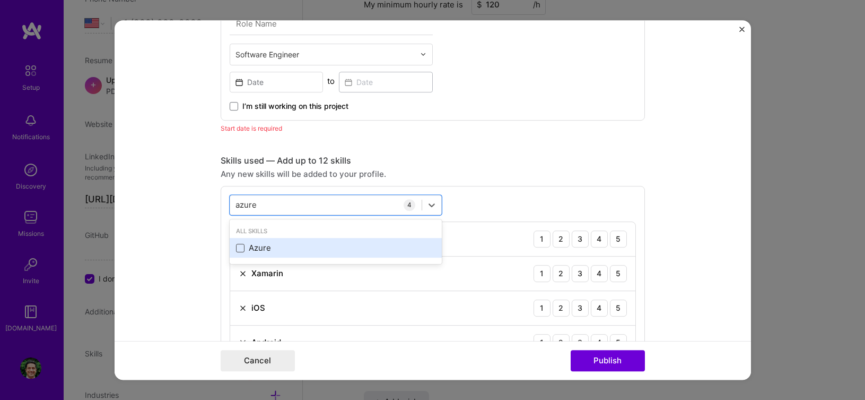
click at [236, 244] on span at bounding box center [240, 248] width 8 height 8
click at [0, 0] on input "checkbox" at bounding box center [0, 0] width 0 height 0
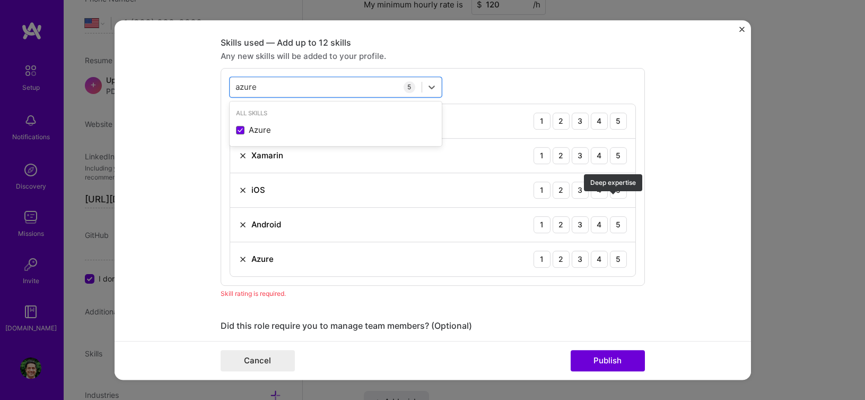
scroll to position [669, 0]
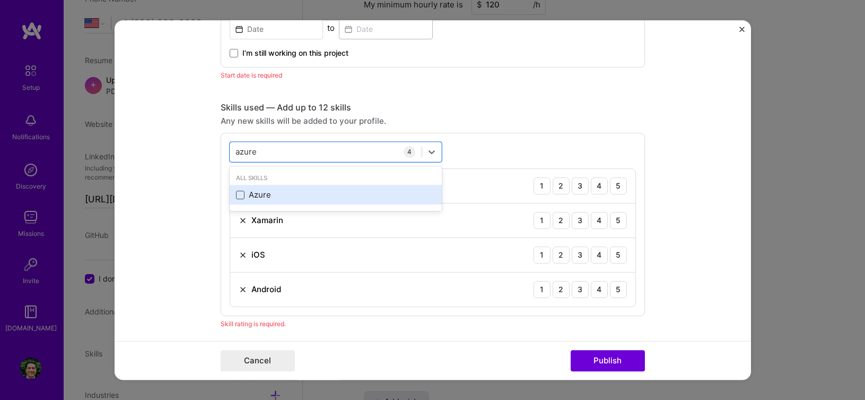
click at [236, 196] on span at bounding box center [240, 194] width 8 height 8
click at [0, 0] on input "checkbox" at bounding box center [0, 0] width 0 height 0
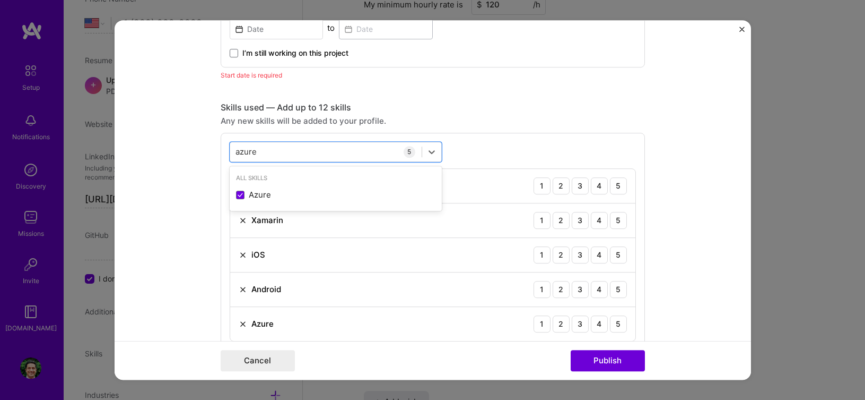
type input "azure"
click at [199, 201] on form "Project title Doggie Bus Franchise: Backend, iPhone, Android, Web Company Doggi…" at bounding box center [433, 200] width 637 height 360
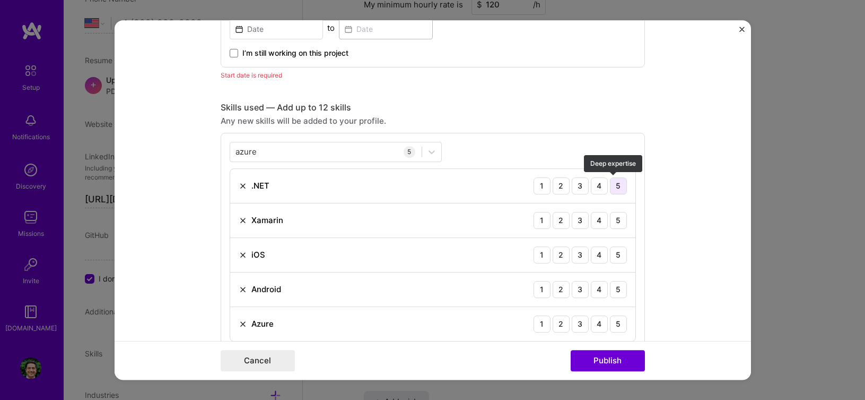
click at [614, 184] on div "5" at bounding box center [618, 185] width 17 height 17
click at [614, 221] on div "5" at bounding box center [618, 220] width 17 height 17
click at [612, 254] on div "5" at bounding box center [618, 254] width 17 height 17
click at [612, 287] on div "5" at bounding box center [618, 289] width 17 height 17
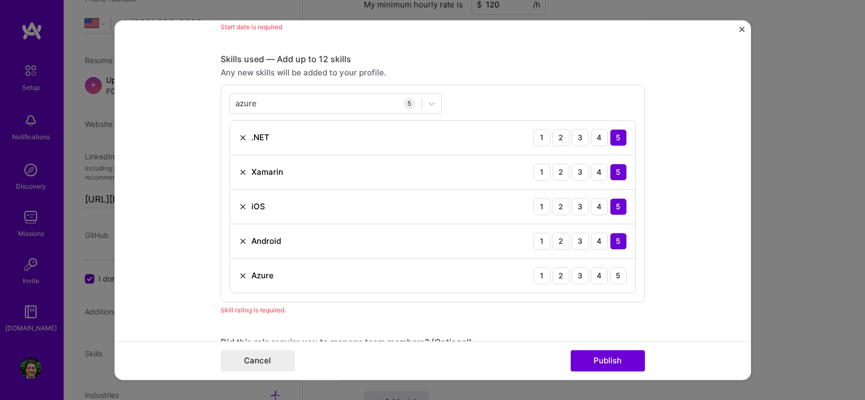
scroll to position [775, 0]
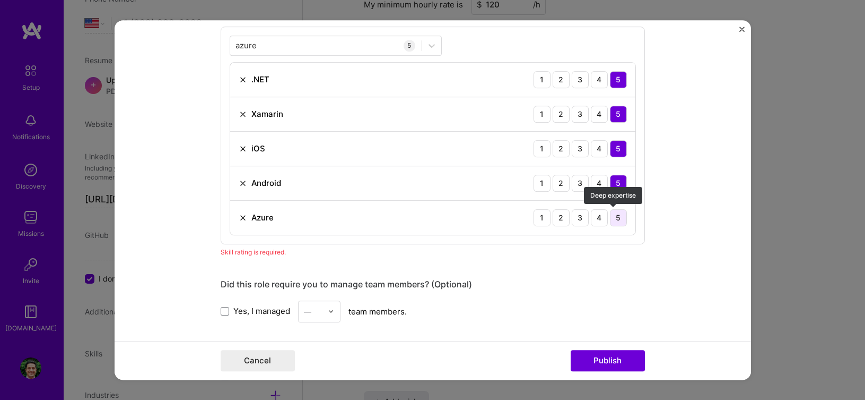
click at [614, 216] on div "5" at bounding box center [618, 217] width 17 height 17
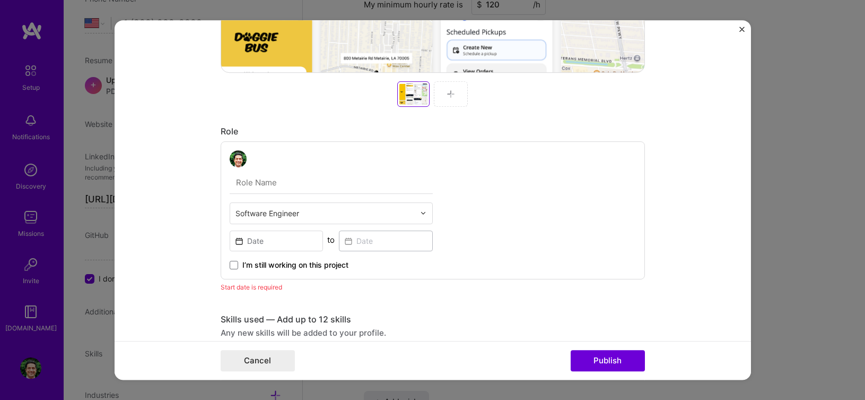
scroll to position [456, 0]
click at [280, 211] on input "text" at bounding box center [325, 213] width 179 height 11
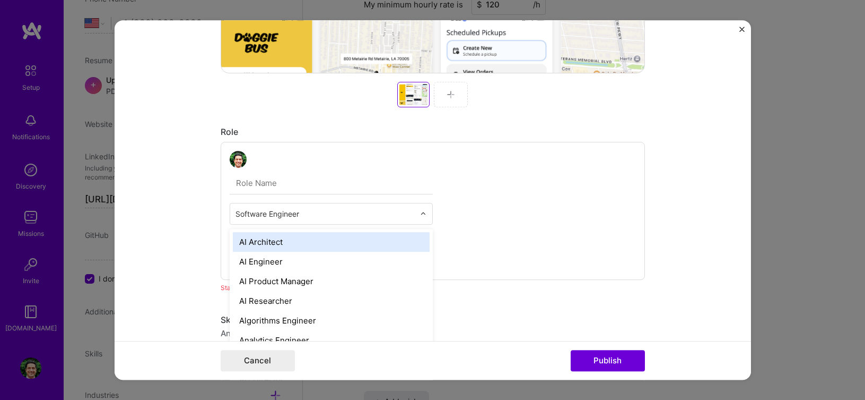
click at [303, 178] on input "text" at bounding box center [331, 183] width 203 height 22
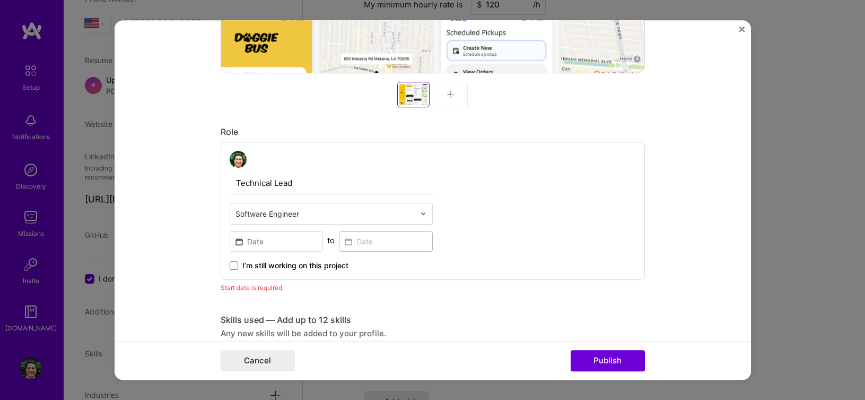
paste input "Lead Developer"
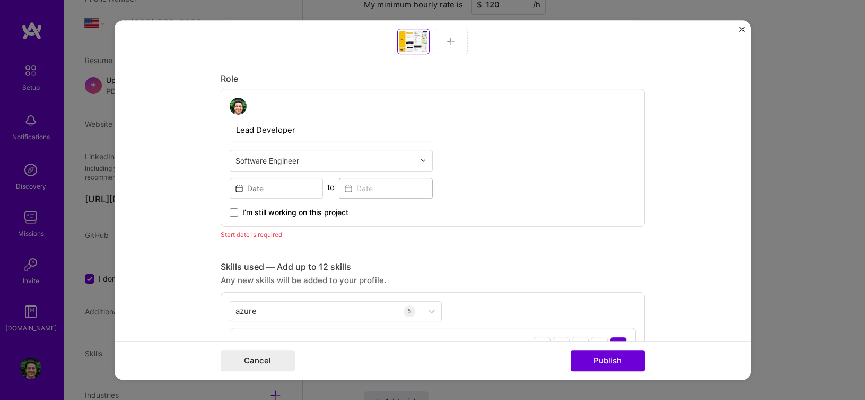
type input "Lead Developer"
click at [297, 195] on input at bounding box center [277, 188] width 94 height 21
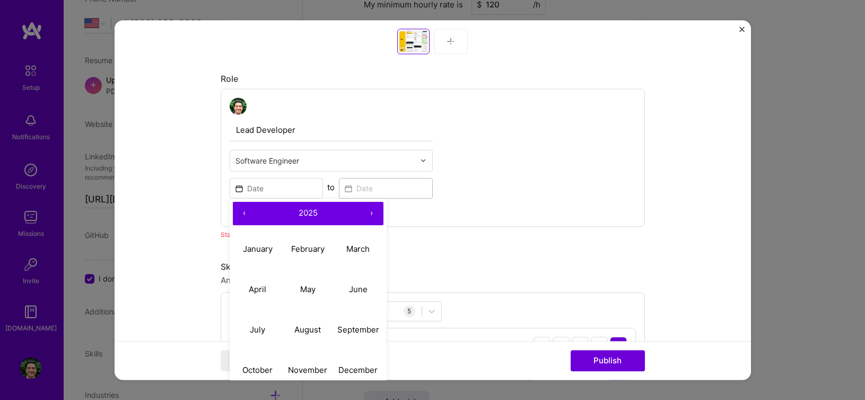
click at [243, 214] on button "‹" at bounding box center [244, 213] width 23 height 23
click at [245, 245] on abbr "January" at bounding box center [258, 249] width 30 height 10
type input "[DATE]"
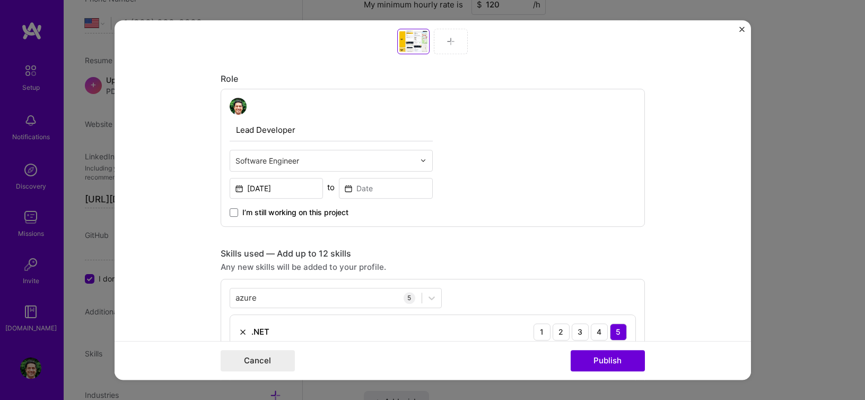
click at [234, 213] on label "I’m still working on this project" at bounding box center [289, 212] width 119 height 11
click at [0, 0] on input "I’m still working on this project" at bounding box center [0, 0] width 0 height 0
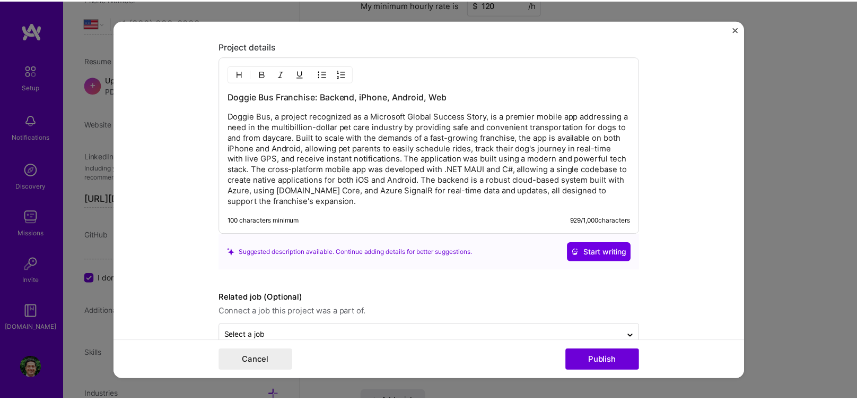
scroll to position [1280, 0]
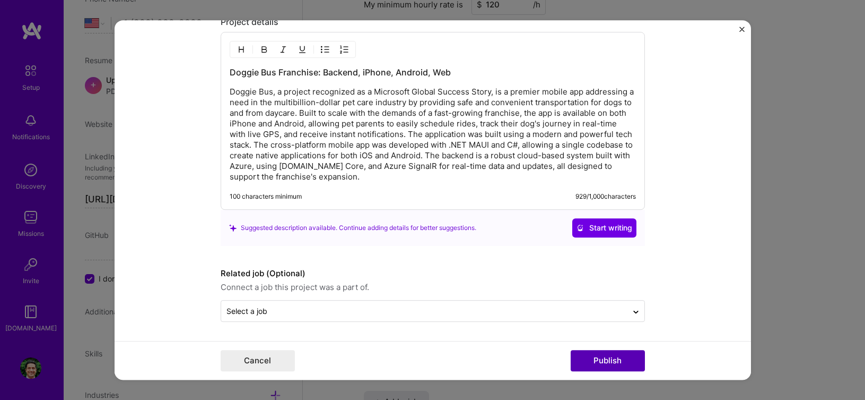
click at [610, 354] on button "Publish" at bounding box center [608, 360] width 74 height 21
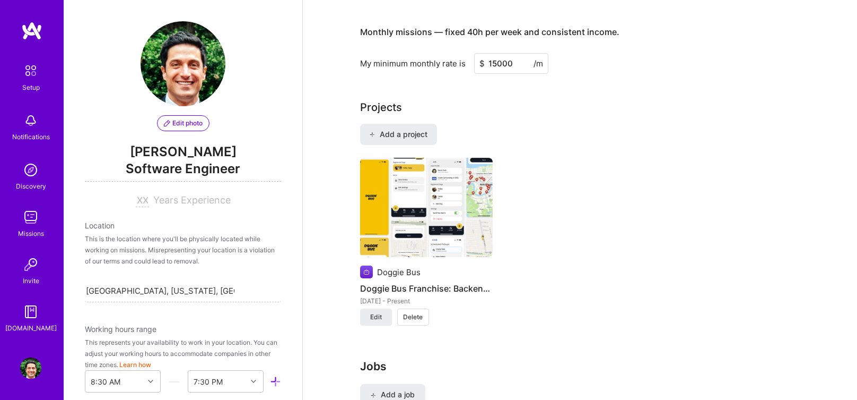
scroll to position [796, 0]
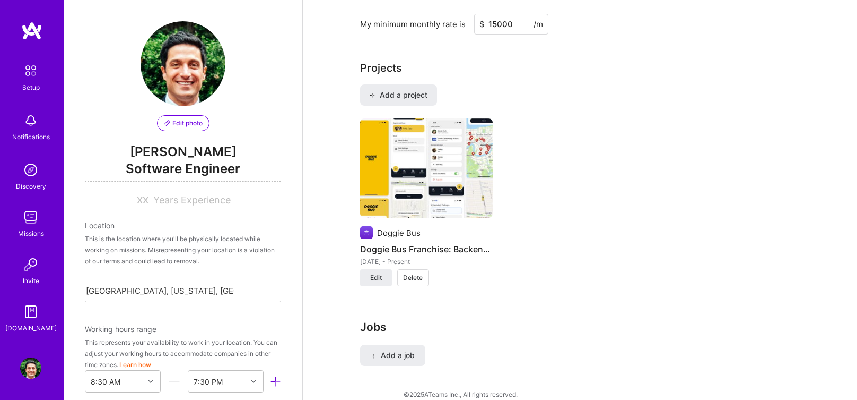
click at [21, 179] on img at bounding box center [30, 169] width 21 height 21
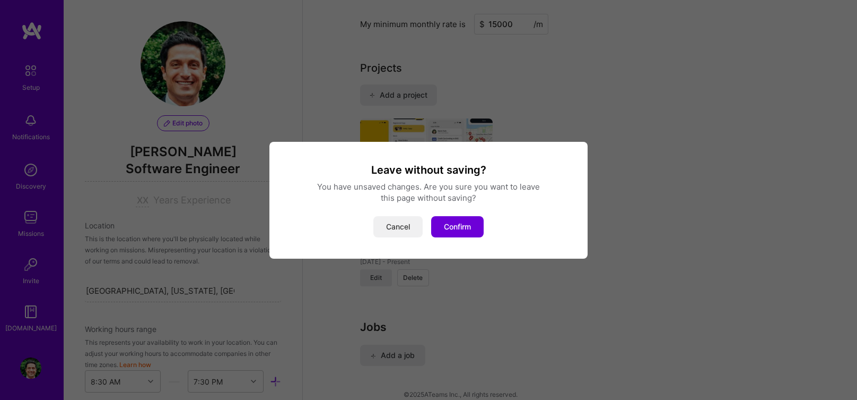
click at [394, 229] on button "Cancel" at bounding box center [398, 226] width 49 height 21
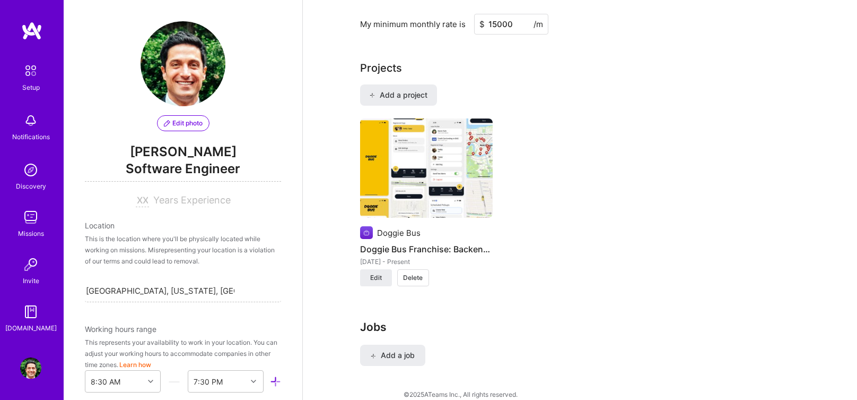
click at [182, 198] on span "Years Experience" at bounding box center [191, 199] width 77 height 11
click at [130, 201] on div "Years Experience" at bounding box center [183, 200] width 196 height 13
click at [136, 199] on input at bounding box center [142, 200] width 13 height 13
type input "18"
click at [176, 198] on span "Years Experience" at bounding box center [191, 199] width 77 height 11
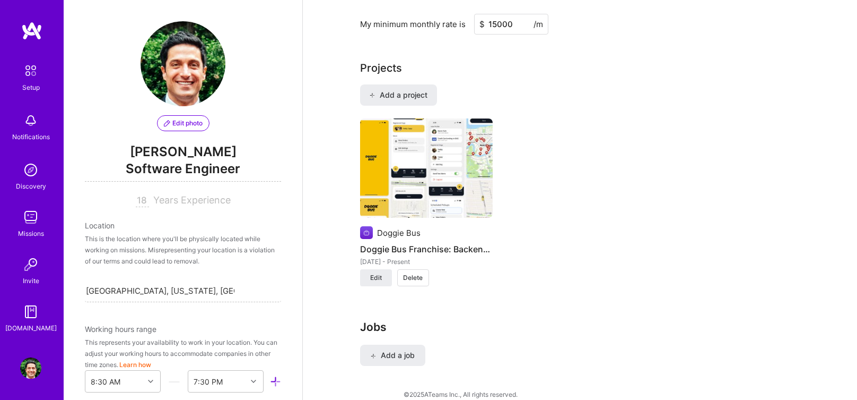
click at [202, 199] on span "Years Experience" at bounding box center [191, 199] width 77 height 11
click at [191, 241] on div "This is the location where you'll be physically located while working on missio…" at bounding box center [183, 249] width 196 height 33
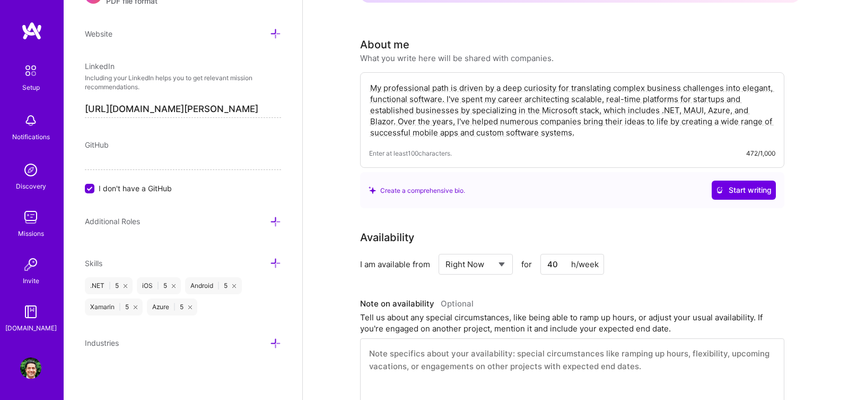
scroll to position [0, 0]
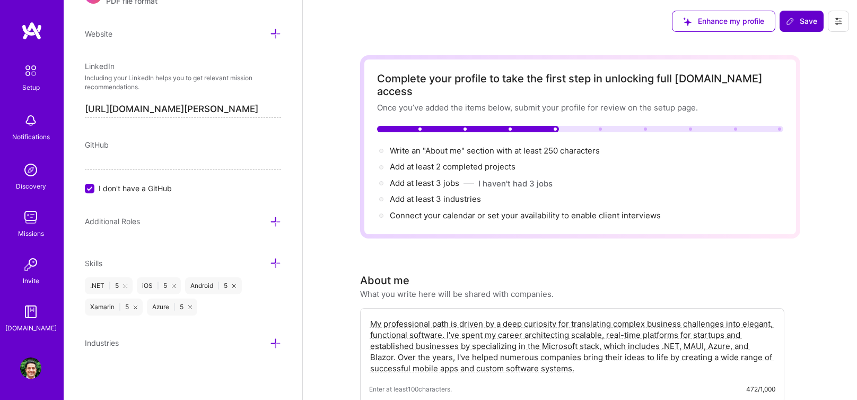
click at [803, 21] on span "Save" at bounding box center [801, 21] width 31 height 11
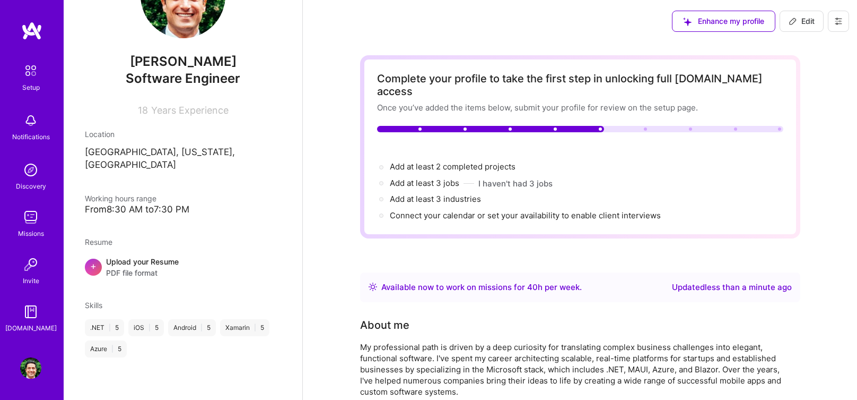
scroll to position [55, 0]
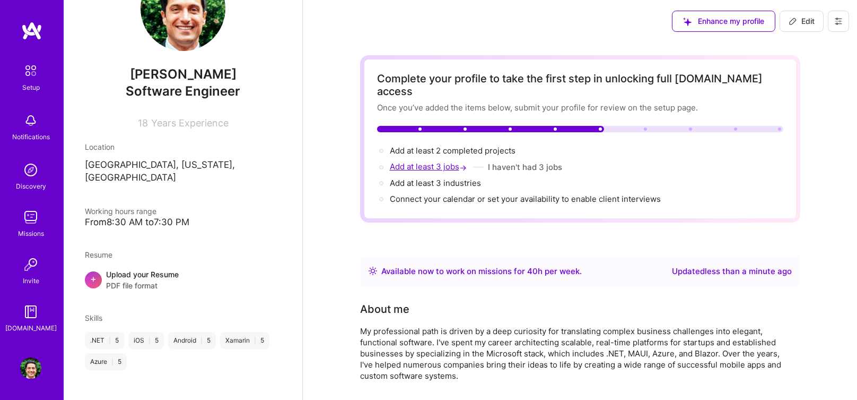
click at [440, 161] on span "Add at least 3 jobs →" at bounding box center [429, 166] width 79 height 10
select select "US"
select select "Right Now"
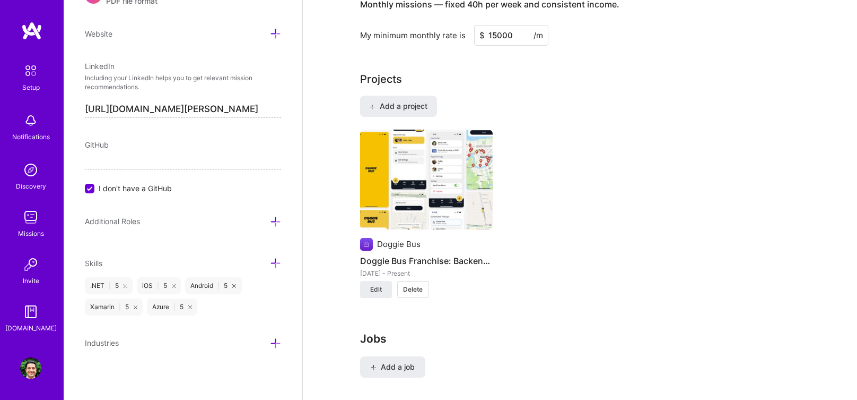
scroll to position [780, 0]
